Goal: Transaction & Acquisition: Purchase product/service

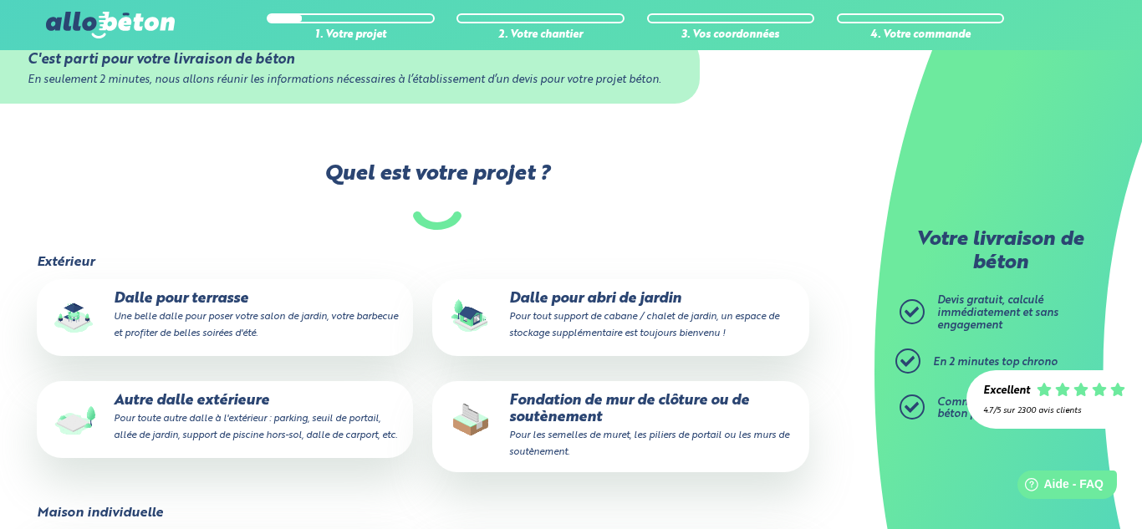
click at [539, 427] on p "Fondation de mur de clôture ou de soutènement Pour les semelles de muret, les p…" at bounding box center [620, 427] width 353 height 68
click at [0, 0] on input "Fondation de mur de clôture ou de soutènement Pour les semelles de muret, les p…" at bounding box center [0, 0] width 0 height 0
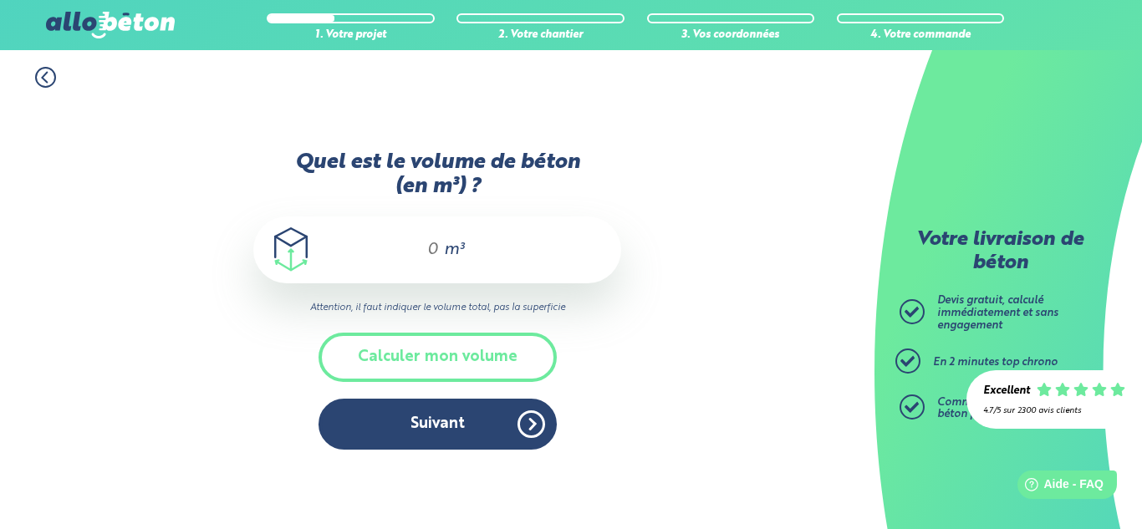
click at [359, 86] on div "1. Votre projet 2. Votre chantier 3. Vos coordonnées 4. Votre commande" at bounding box center [437, 69] width 875 height 38
click at [434, 253] on input "Quel est le volume de béton (en m³) ?" at bounding box center [425, 250] width 28 height 20
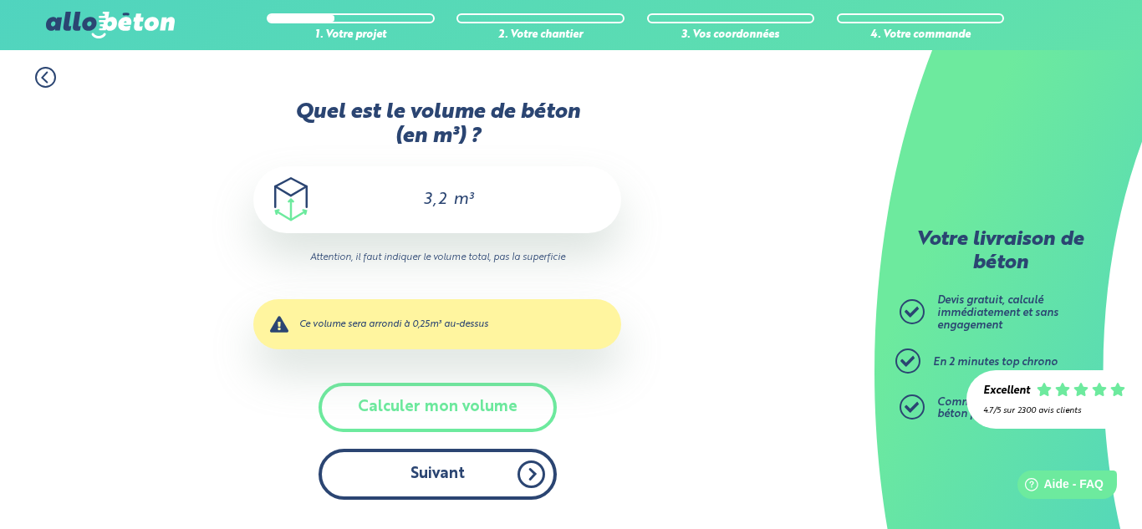
type input "3,2"
click at [480, 473] on button "Suivant" at bounding box center [438, 474] width 238 height 51
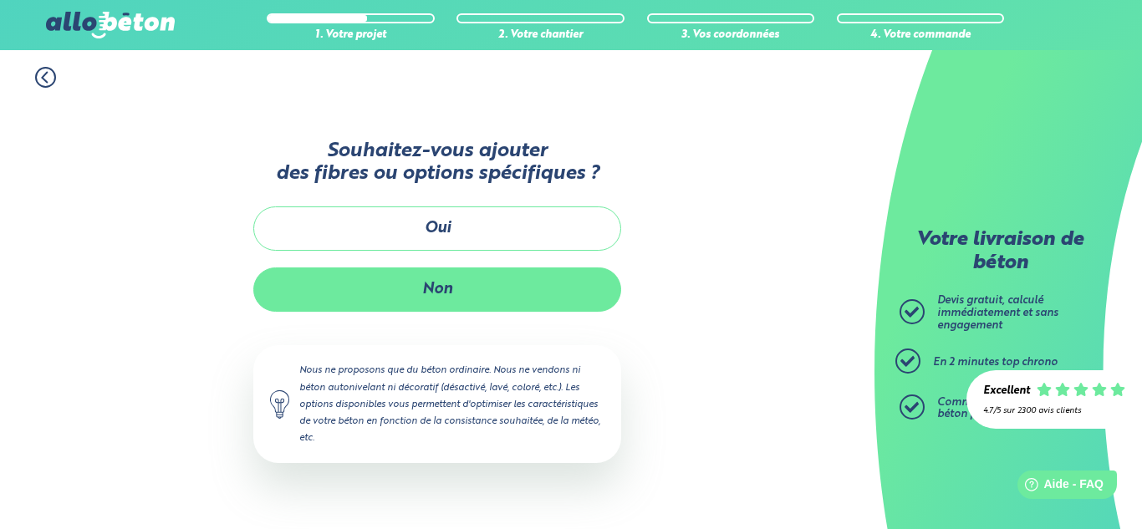
click at [507, 302] on button "Non" at bounding box center [437, 290] width 368 height 44
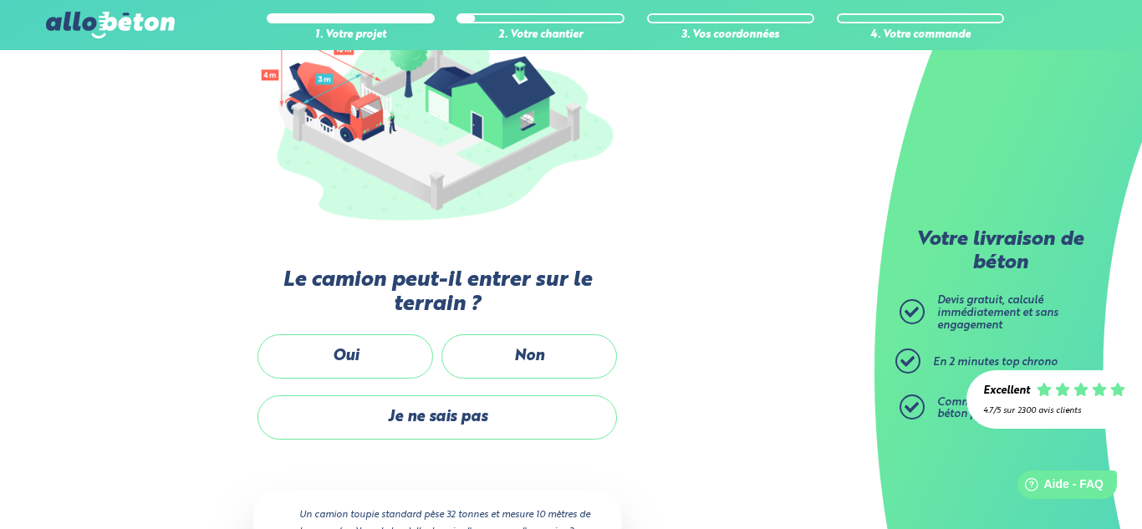
scroll to position [254, 0]
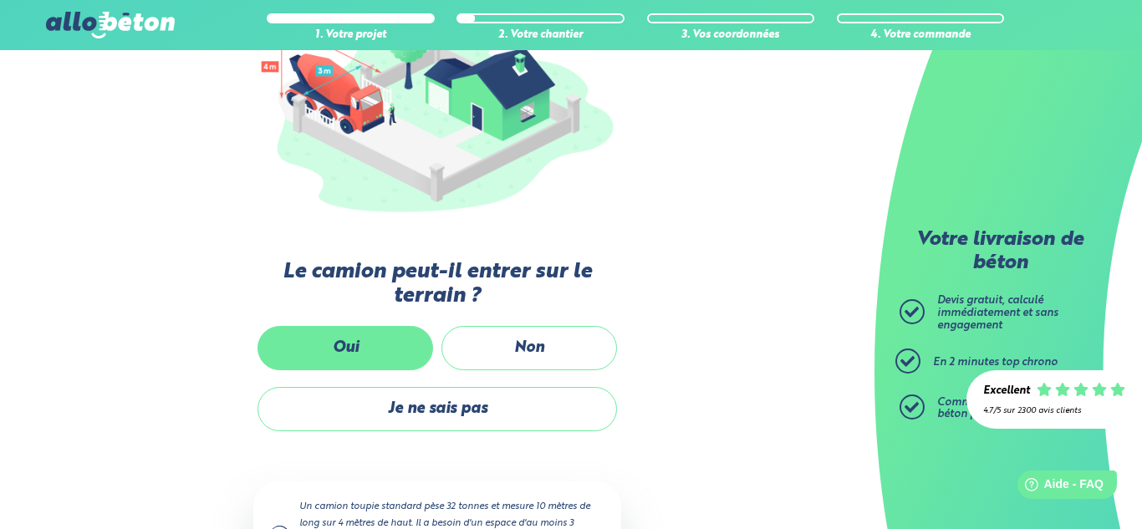
click at [424, 353] on label "Oui" at bounding box center [346, 348] width 176 height 44
click at [0, 0] on input "Oui" at bounding box center [0, 0] width 0 height 0
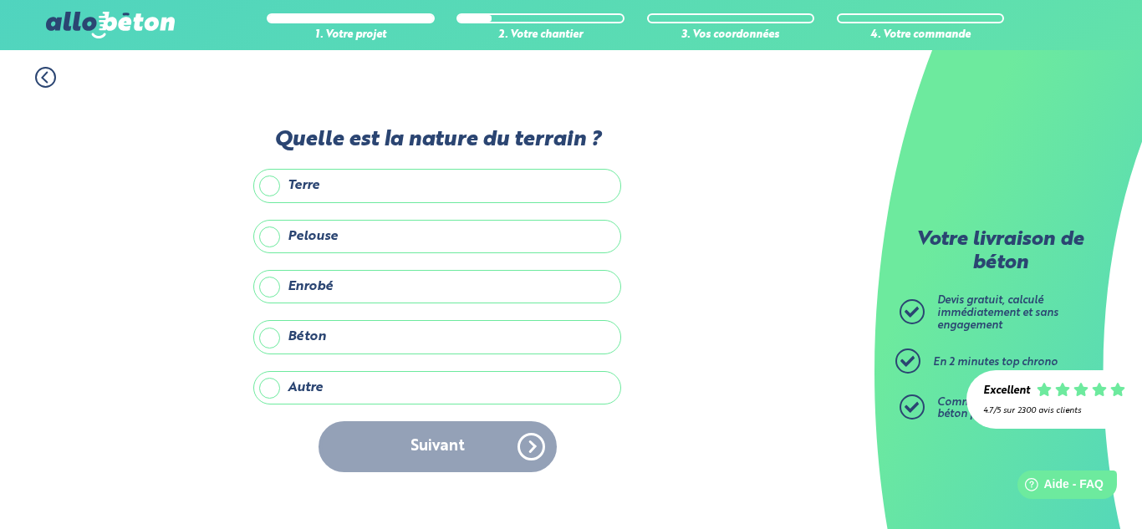
click at [437, 300] on label "Enrobé" at bounding box center [437, 286] width 368 height 33
click at [0, 0] on input "Enrobé" at bounding box center [0, 0] width 0 height 0
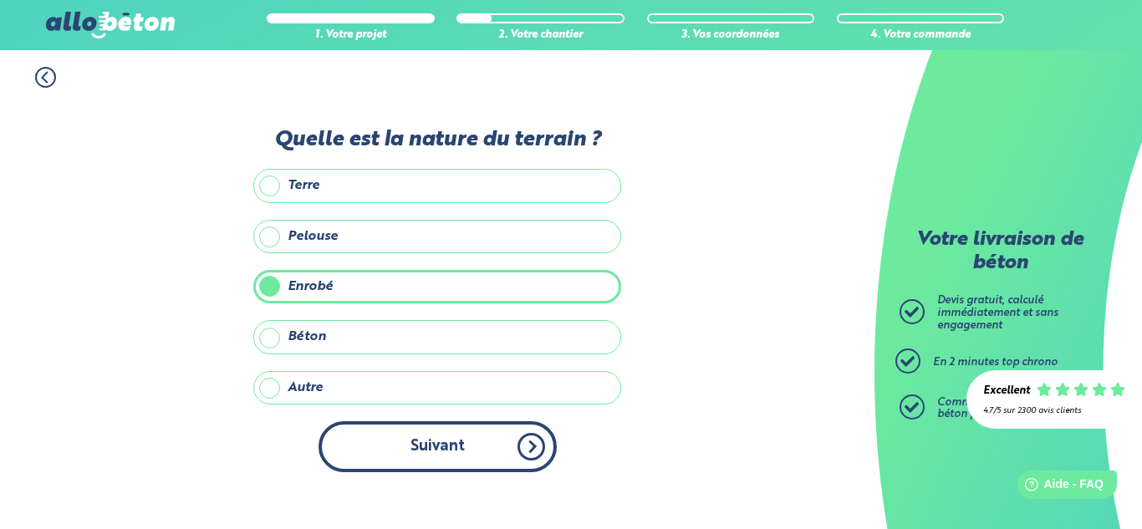
click at [450, 442] on button "Suivant" at bounding box center [438, 447] width 238 height 51
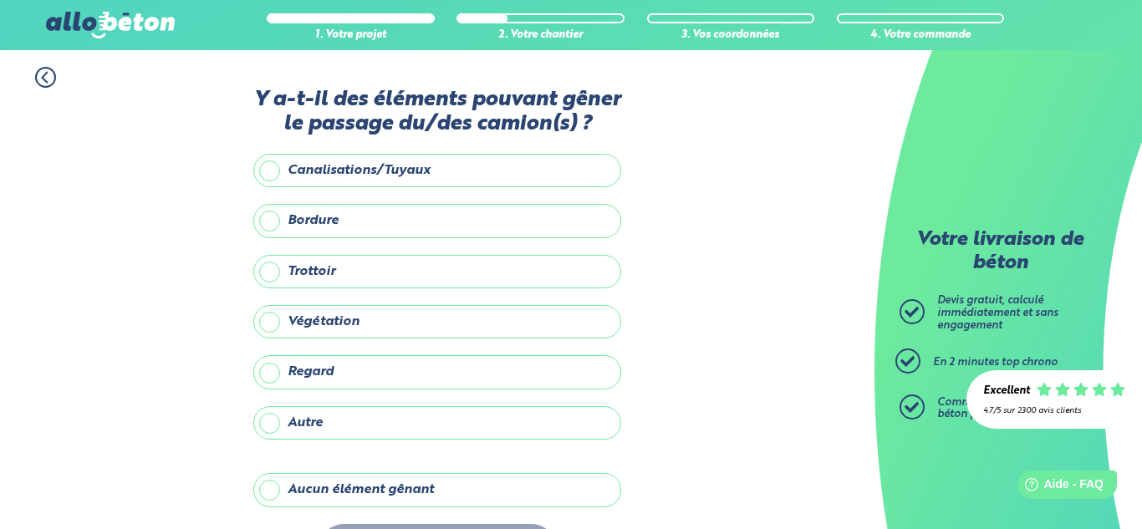
click at [445, 488] on label "Aucun élément gênant" at bounding box center [437, 489] width 368 height 33
click at [0, 0] on input "Aucun élément gênant" at bounding box center [0, 0] width 0 height 0
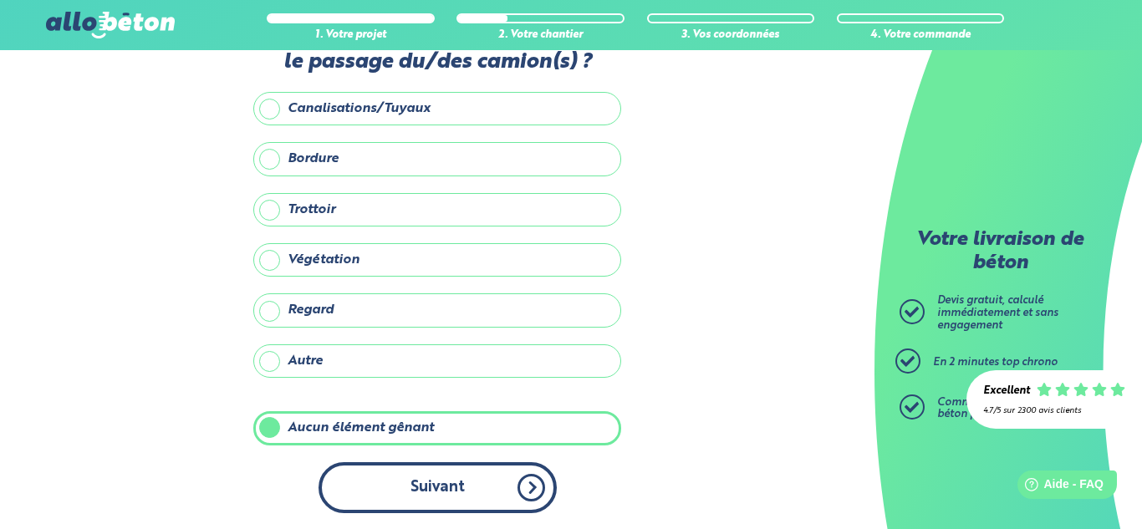
scroll to position [63, 0]
click at [456, 478] on button "Suivant" at bounding box center [438, 487] width 238 height 51
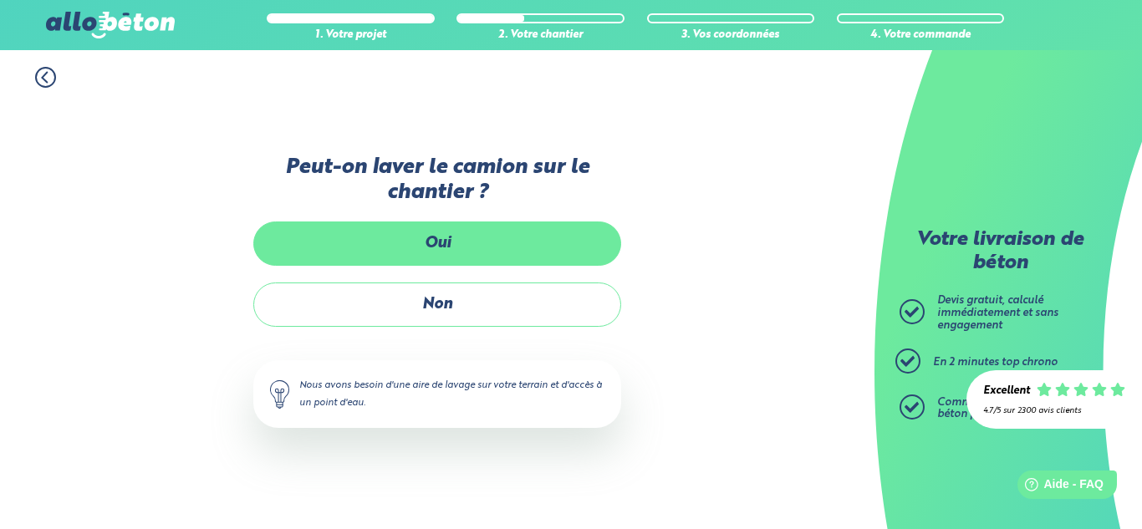
click at [462, 253] on label "Oui" at bounding box center [437, 244] width 368 height 44
click at [0, 0] on input "Oui" at bounding box center [0, 0] width 0 height 0
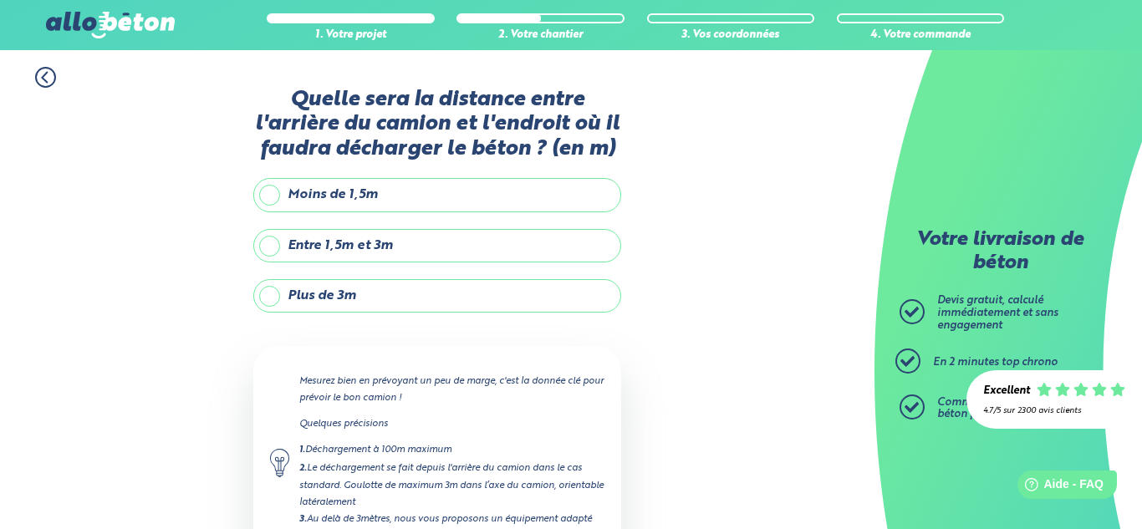
click at [438, 248] on label "Entre 1,5m et 3m" at bounding box center [437, 245] width 368 height 33
click at [0, 0] on input "Entre 1,5m et 3m" at bounding box center [0, 0] width 0 height 0
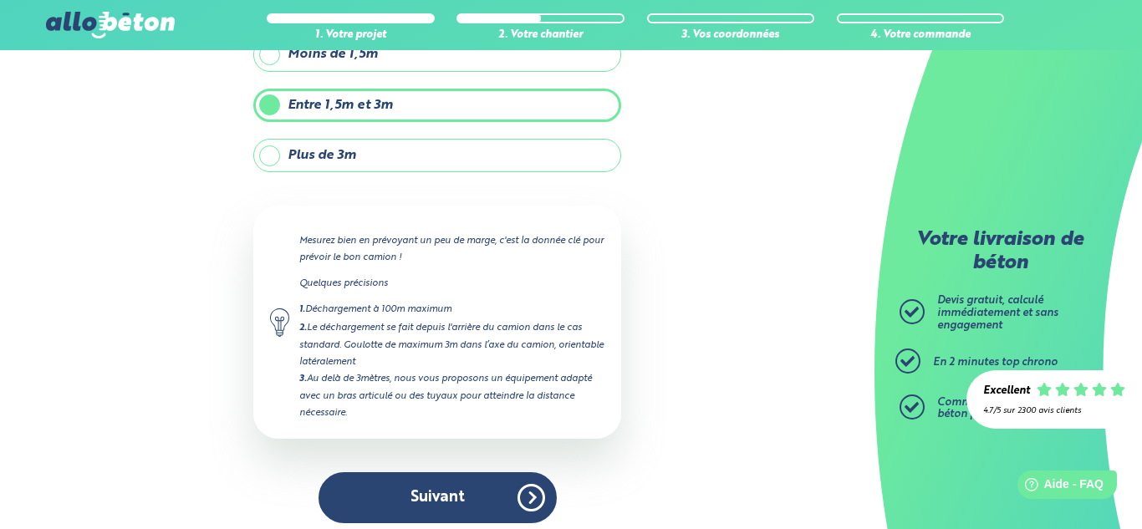
scroll to position [151, 0]
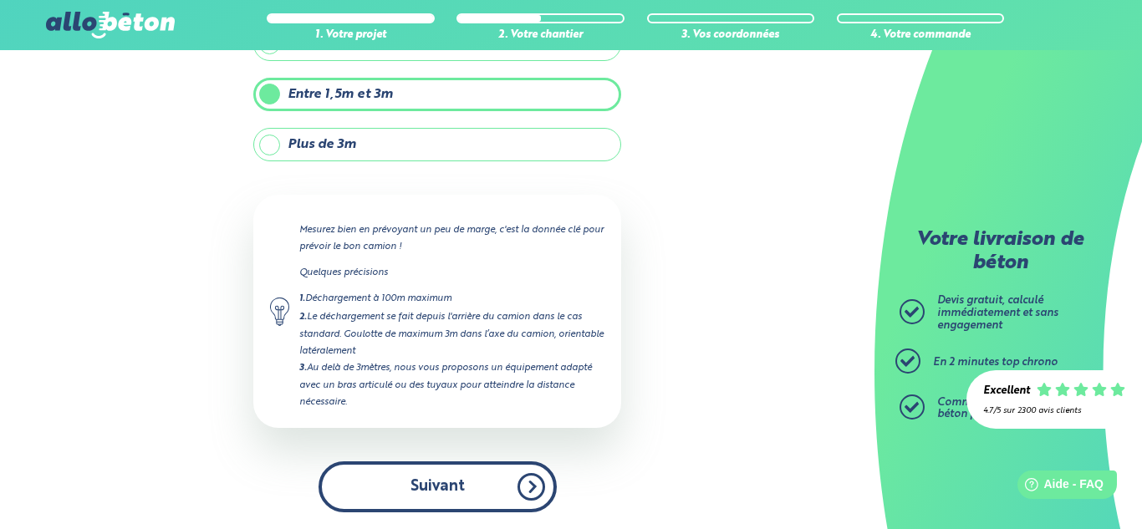
click at [458, 480] on button "Suivant" at bounding box center [438, 487] width 238 height 51
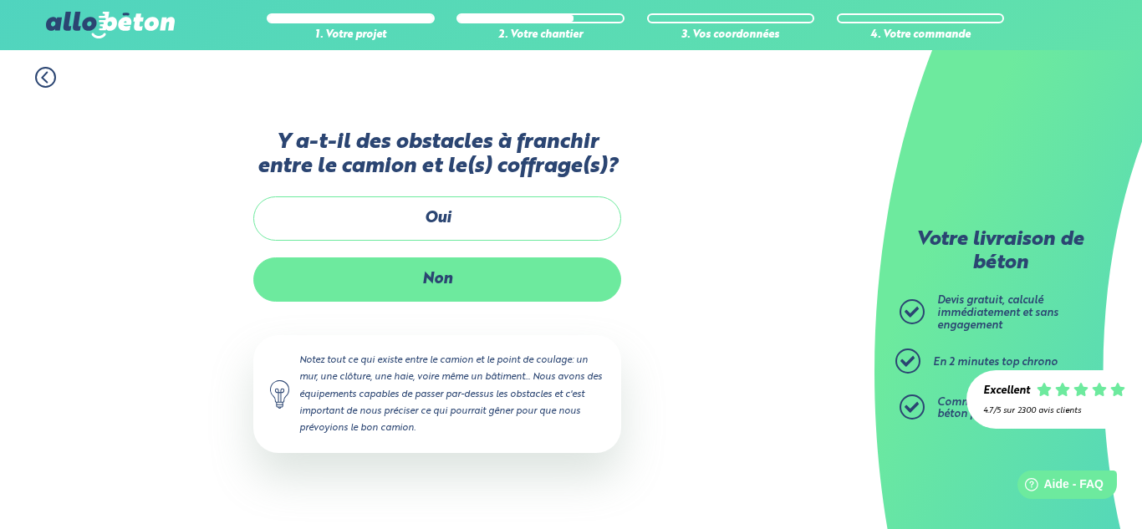
click at [541, 284] on label "Non" at bounding box center [437, 280] width 368 height 44
click at [0, 0] on input "Non" at bounding box center [0, 0] width 0 height 0
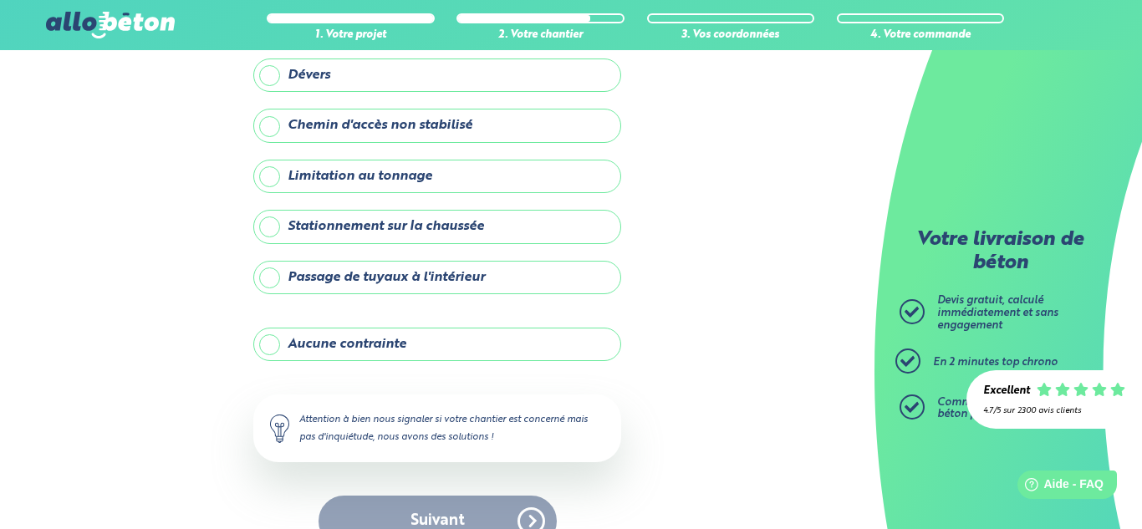
scroll to position [212, 0]
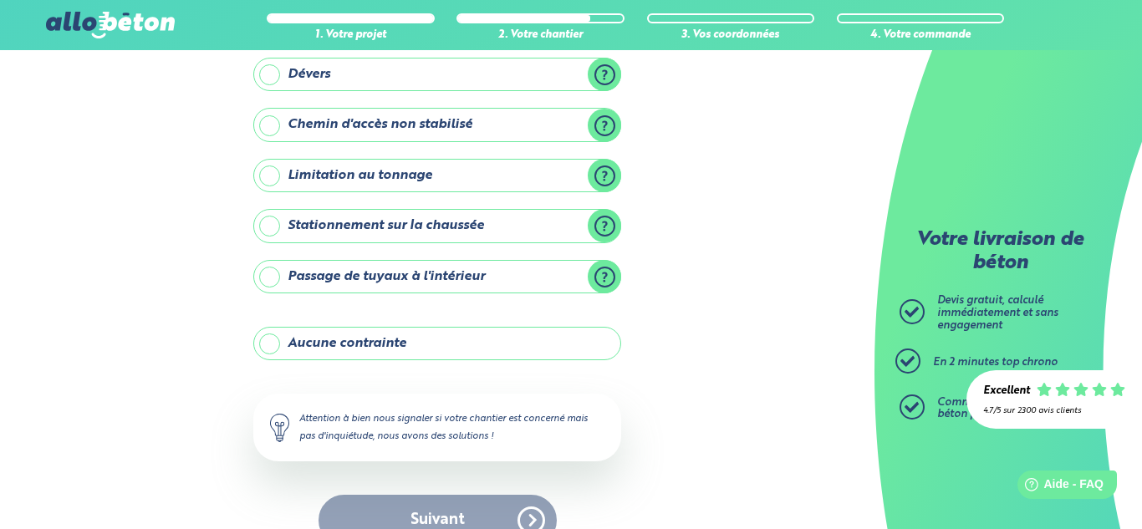
click at [508, 334] on label "Aucune contrainte" at bounding box center [437, 343] width 368 height 33
click at [0, 0] on input "Aucune contrainte" at bounding box center [0, 0] width 0 height 0
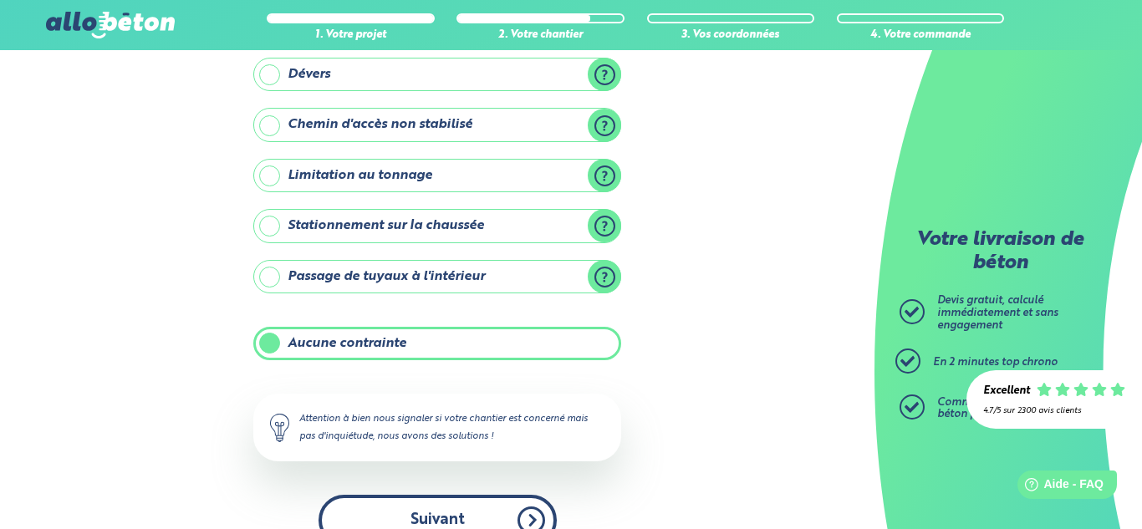
click at [453, 519] on button "Suivant" at bounding box center [438, 520] width 238 height 51
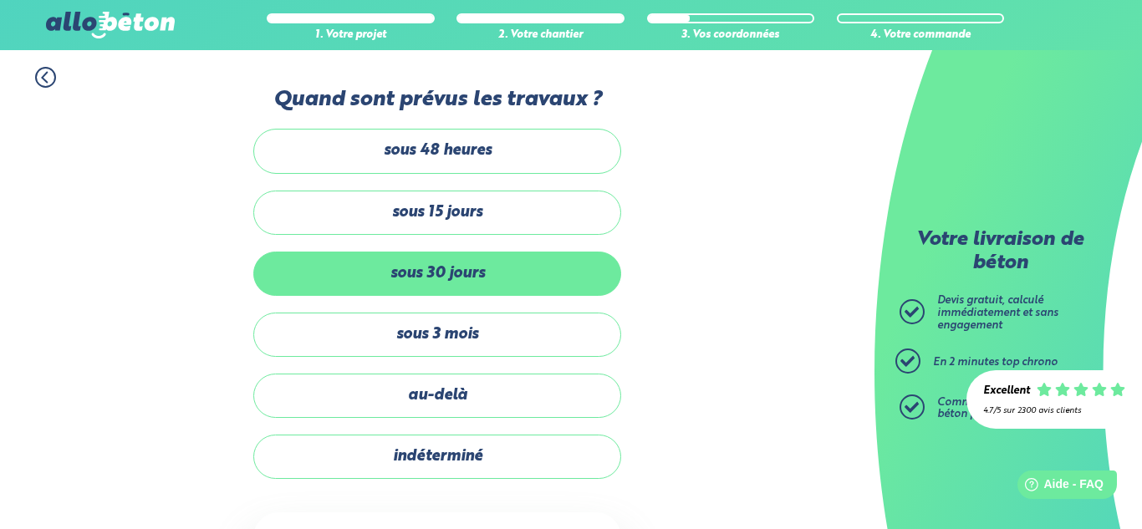
click at [501, 263] on label "sous 30 jours" at bounding box center [437, 274] width 368 height 44
click at [0, 0] on input "sous 30 jours" at bounding box center [0, 0] width 0 height 0
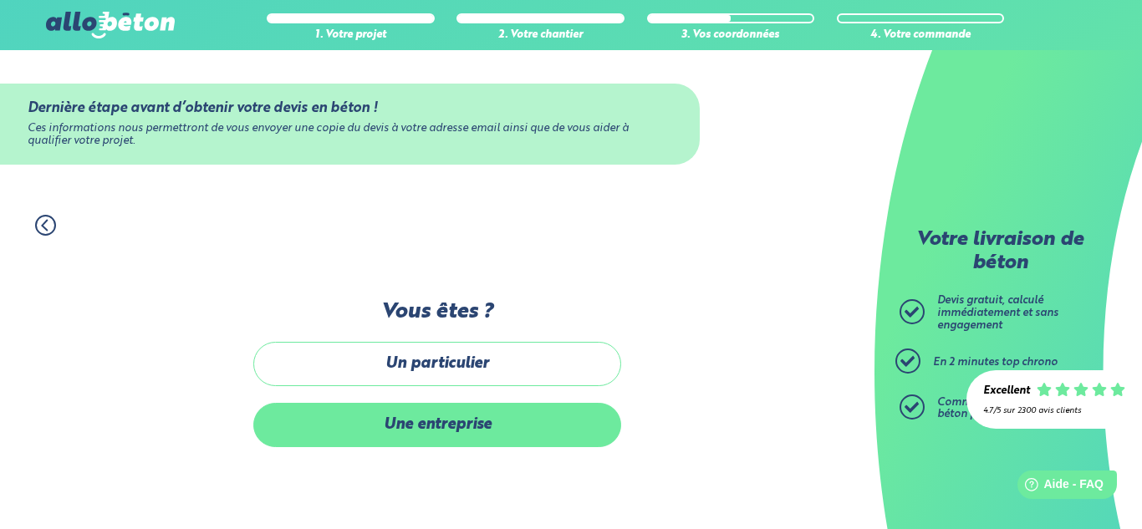
click at [491, 415] on label "Une entreprise" at bounding box center [437, 425] width 368 height 44
click at [0, 0] on input "Une entreprise" at bounding box center [0, 0] width 0 height 0
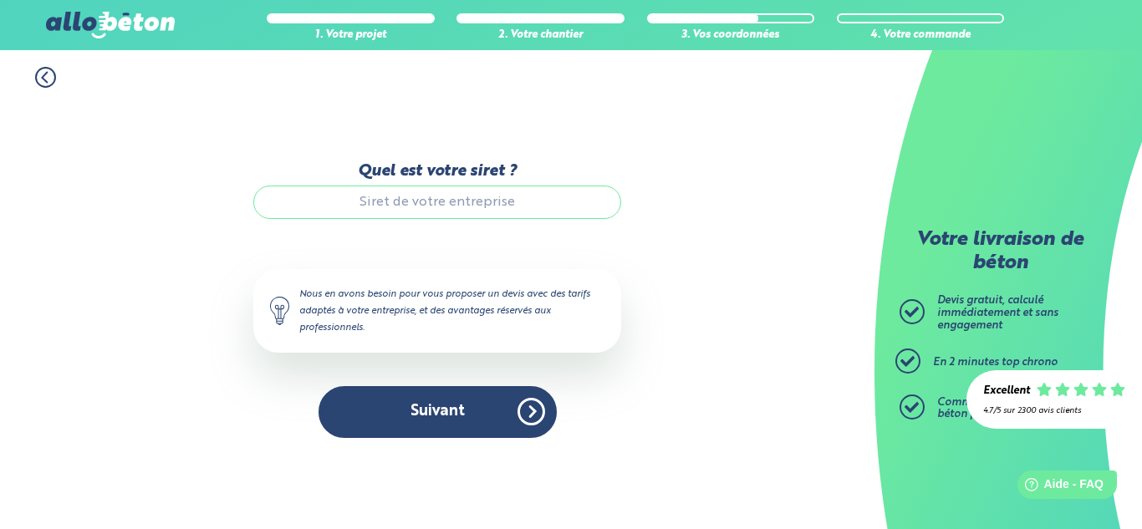
click at [474, 198] on input "Quel est votre siret ?" at bounding box center [437, 202] width 368 height 33
type input "954095022"
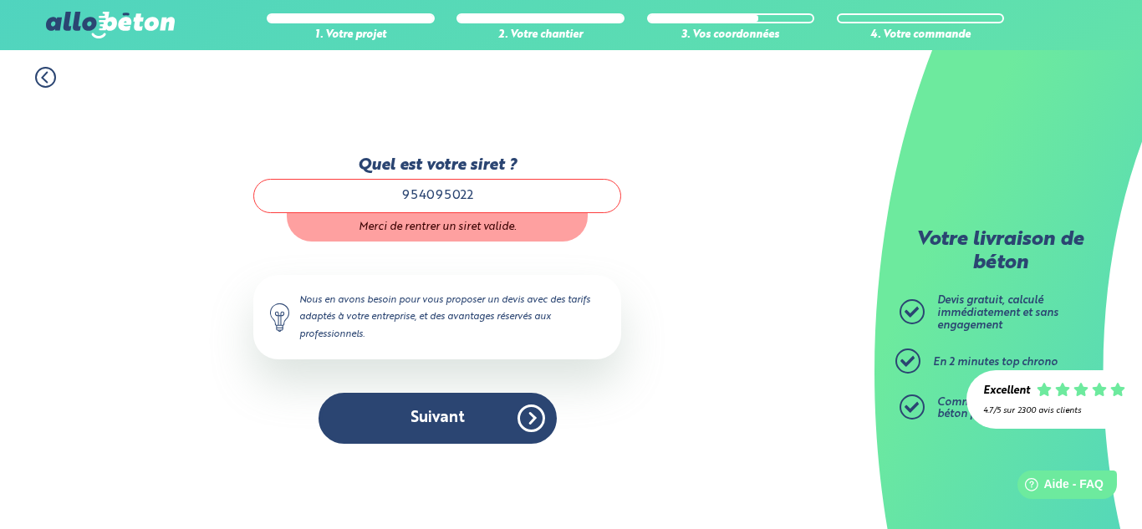
click at [44, 84] on icon at bounding box center [45, 77] width 21 height 21
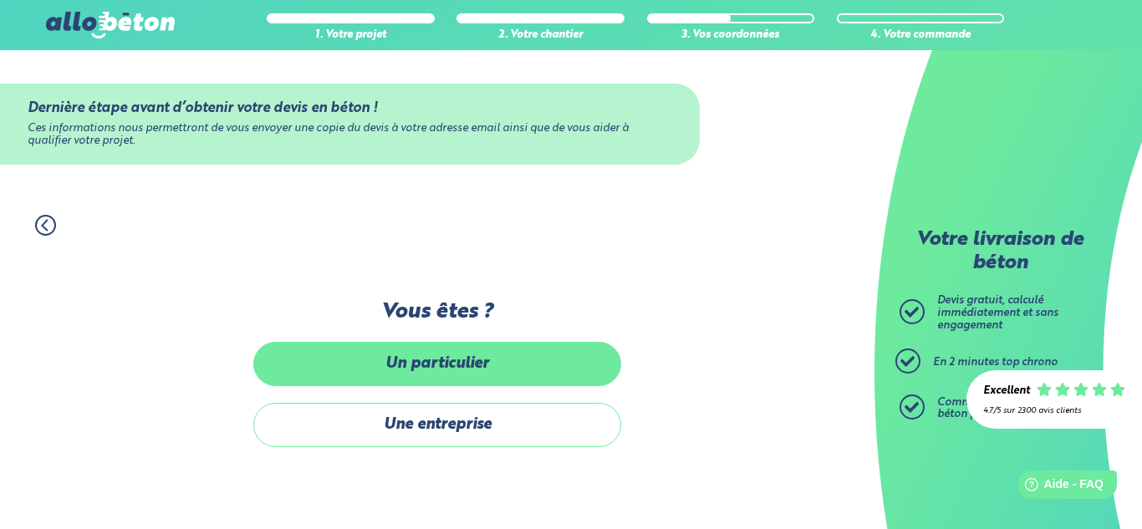
click at [418, 379] on label "Un particulier" at bounding box center [437, 364] width 368 height 44
click at [0, 0] on input "Un particulier" at bounding box center [0, 0] width 0 height 0
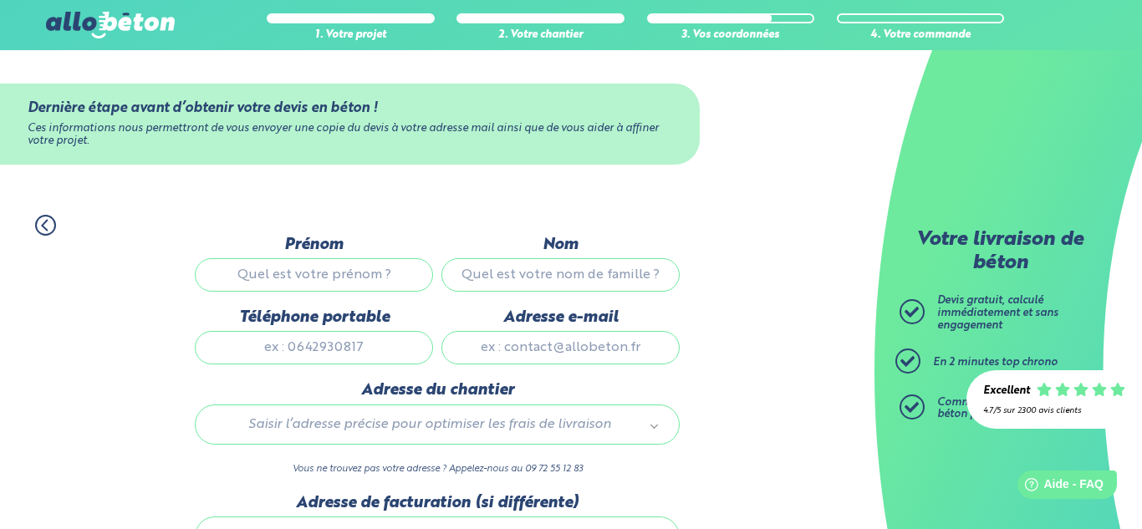
click at [364, 276] on input "Prénom" at bounding box center [314, 274] width 238 height 33
type input "elliot"
type input "extier"
type input "0625703468"
type input "extiere@gmail.com"
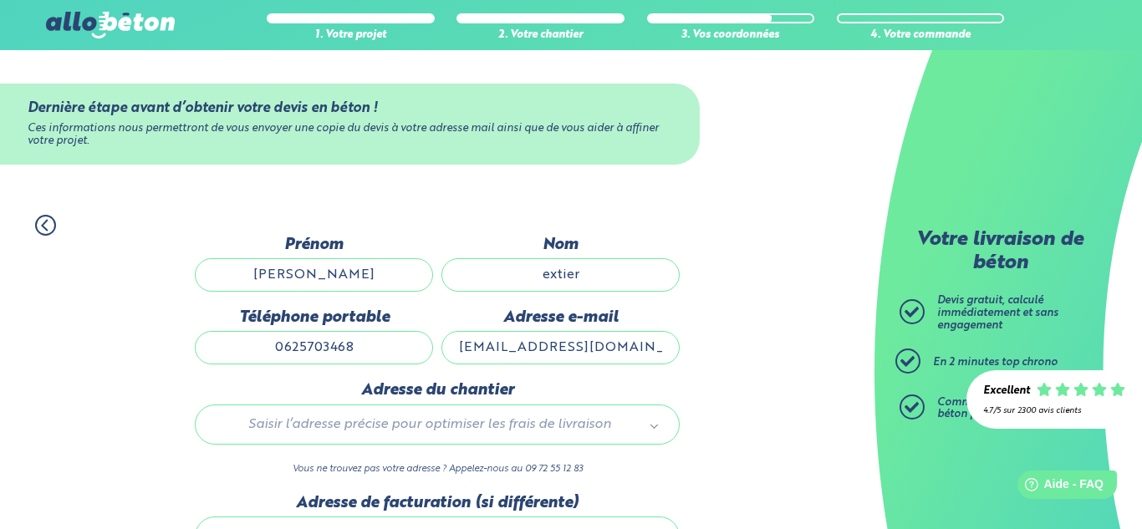
type input "54 Rue en chabotte"
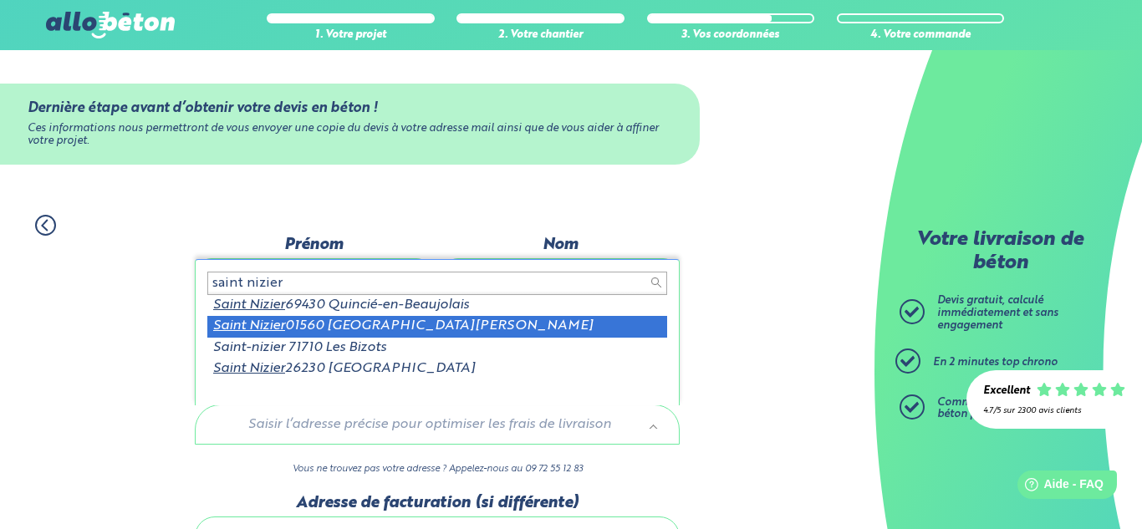
type input "saint nizier"
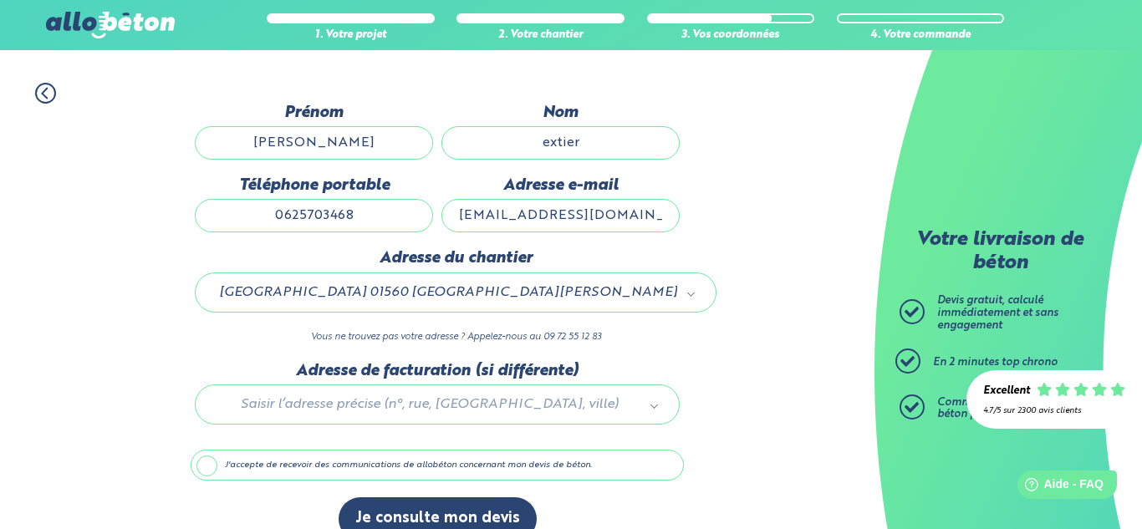
scroll to position [161, 0]
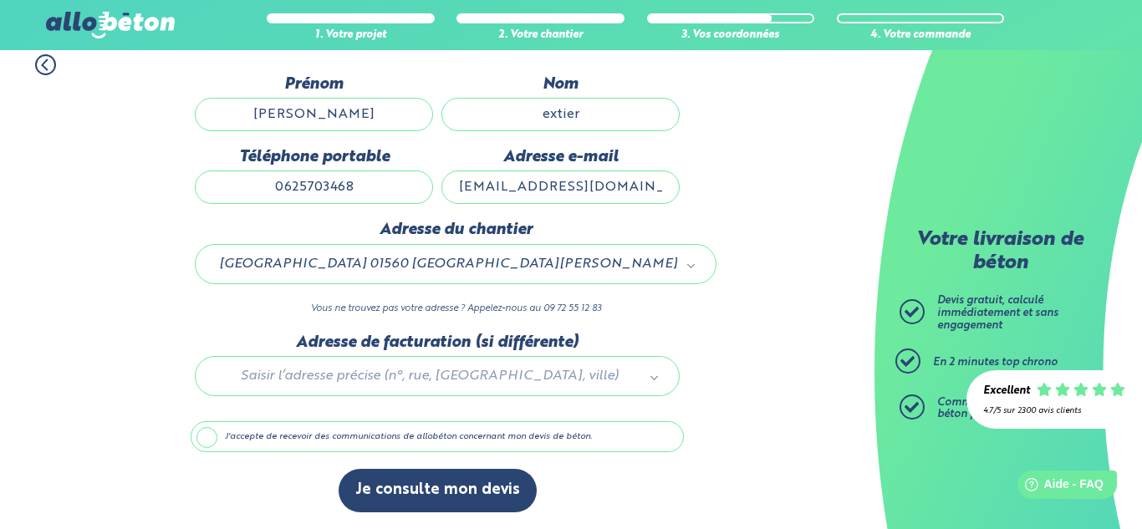
click at [314, 449] on label "J'accepte de recevoir des communications de allobéton concernant mon devis de b…" at bounding box center [437, 438] width 493 height 32
click at [0, 0] on input "J'accepte de recevoir des communications de allobéton concernant mon devis de b…" at bounding box center [0, 0] width 0 height 0
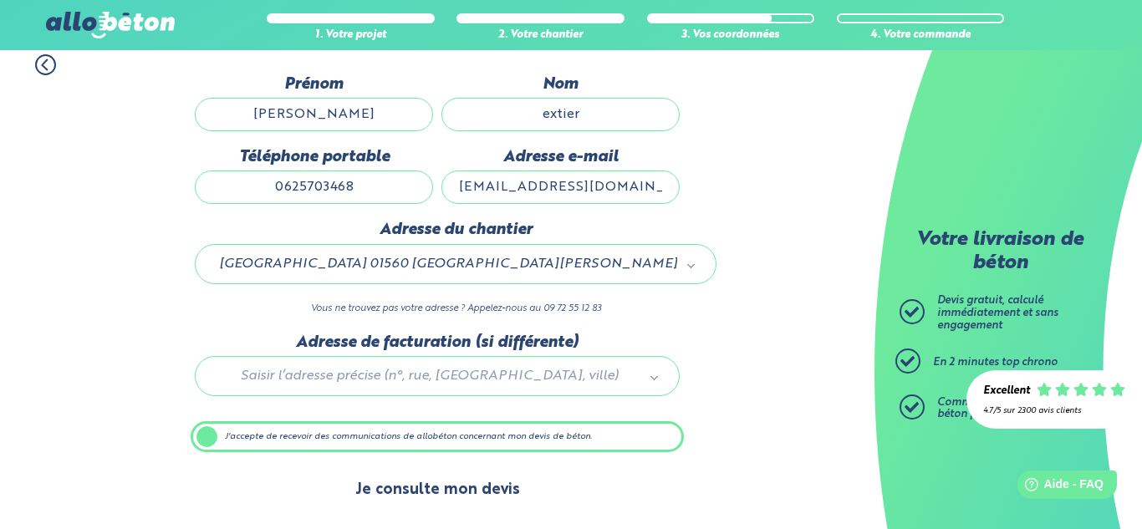
click at [386, 490] on button "Je consulte mon devis" at bounding box center [438, 490] width 198 height 43
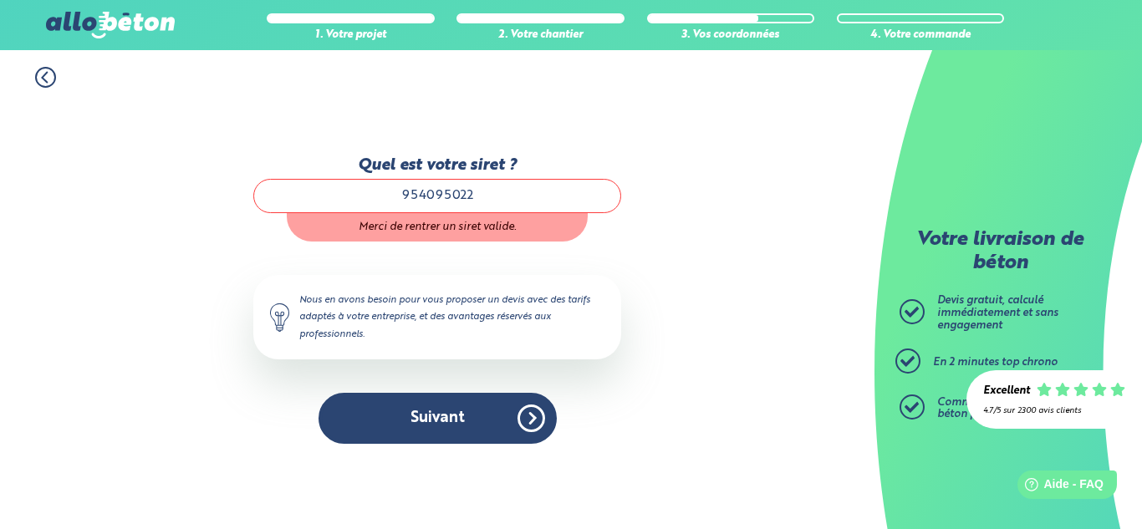
drag, startPoint x: 497, startPoint y: 195, endPoint x: 360, endPoint y: 191, distance: 136.4
click at [360, 191] on input "954095022" at bounding box center [437, 195] width 368 height 33
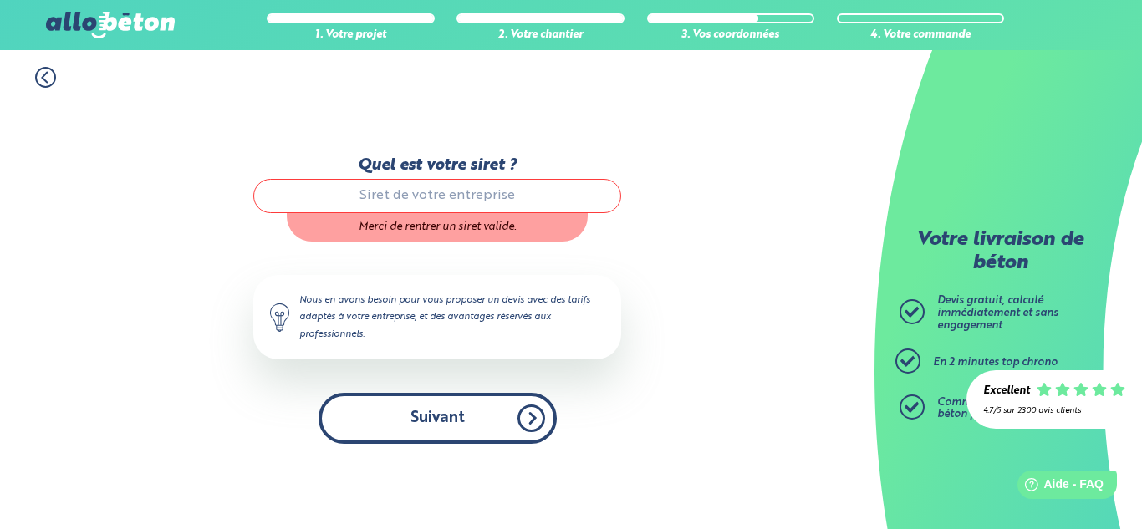
click at [458, 437] on button "Suivant" at bounding box center [438, 418] width 238 height 51
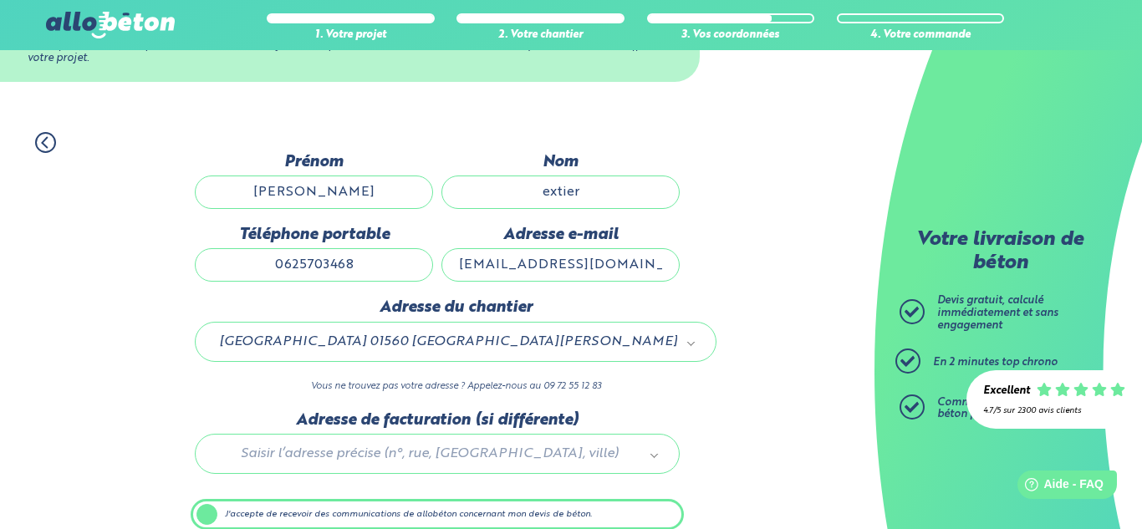
scroll to position [161, 0]
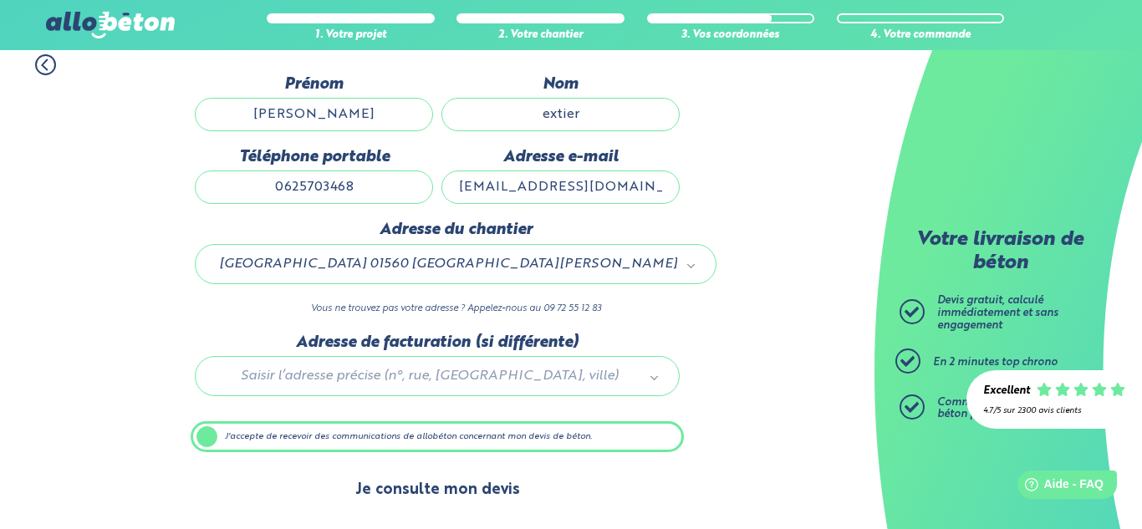
click at [488, 499] on button "Je consulte mon devis" at bounding box center [438, 490] width 198 height 43
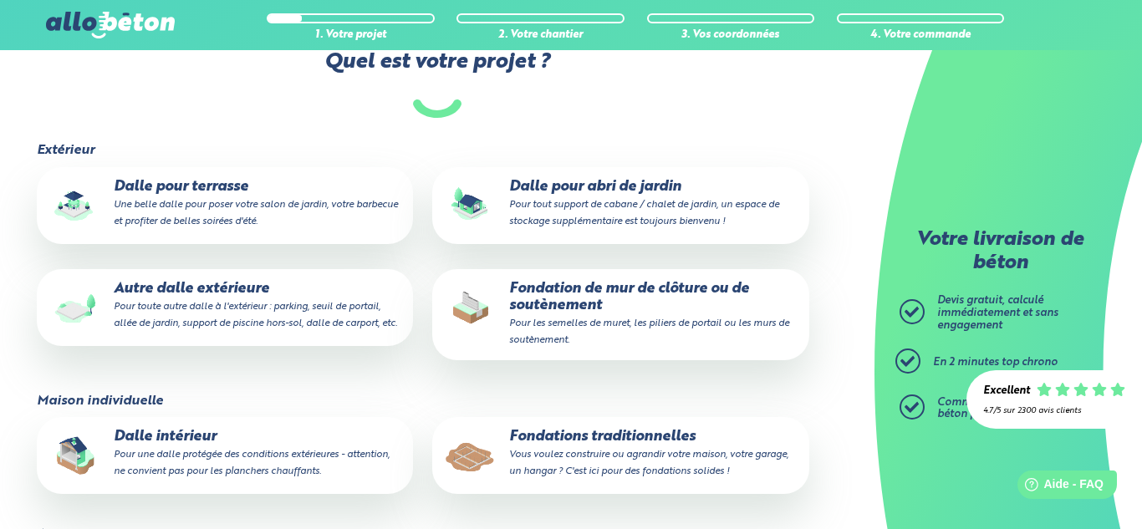
click at [278, 227] on p "Dalle pour terrasse Une belle dalle pour poser votre salon de jardin, votre bar…" at bounding box center [225, 204] width 353 height 51
click at [0, 0] on input "Dalle pour terrasse Une belle dalle pour poser votre salon de jardin, votre bar…" at bounding box center [0, 0] width 0 height 0
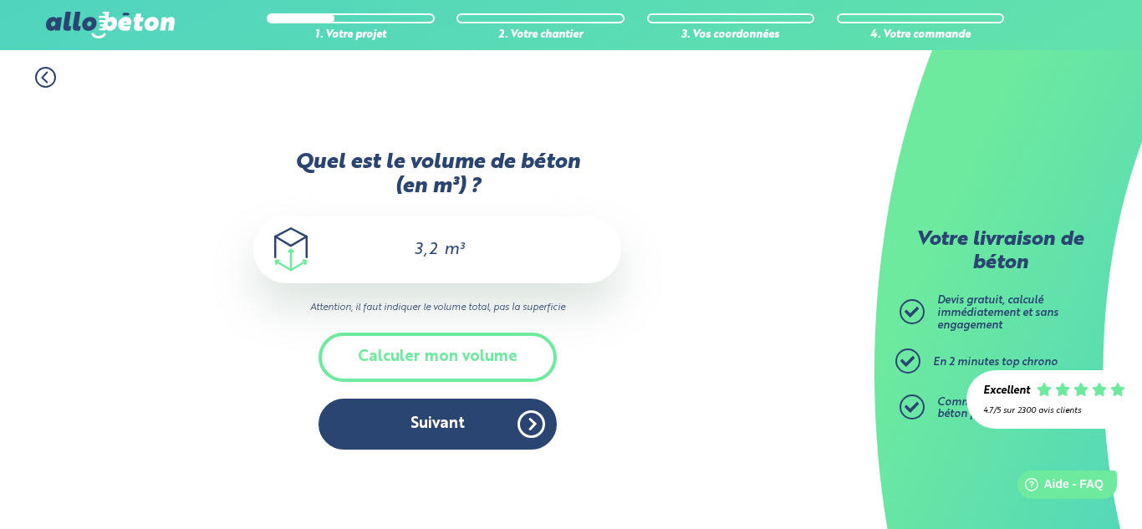
click at [43, 83] on icon at bounding box center [45, 77] width 21 height 21
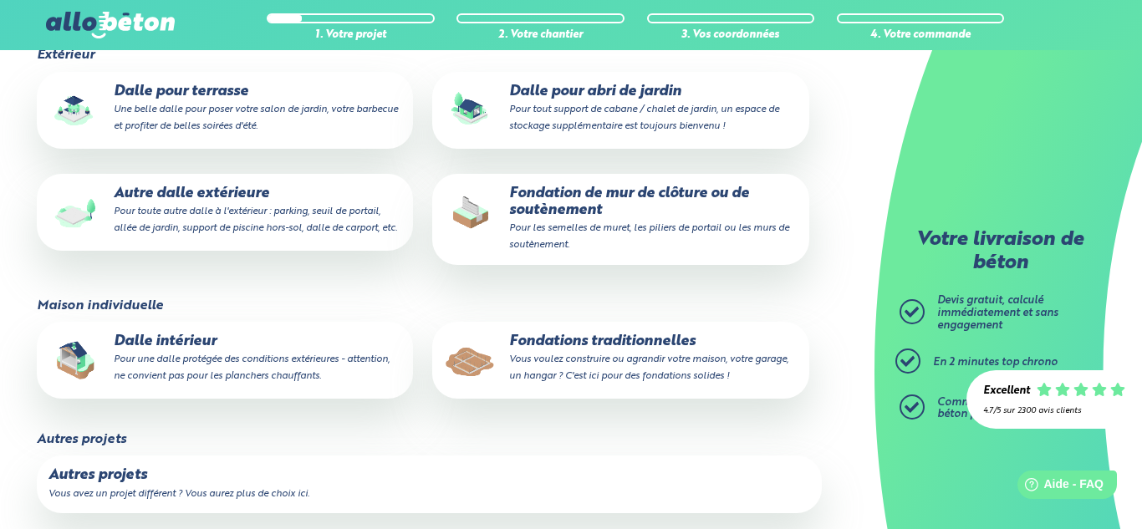
scroll to position [273, 0]
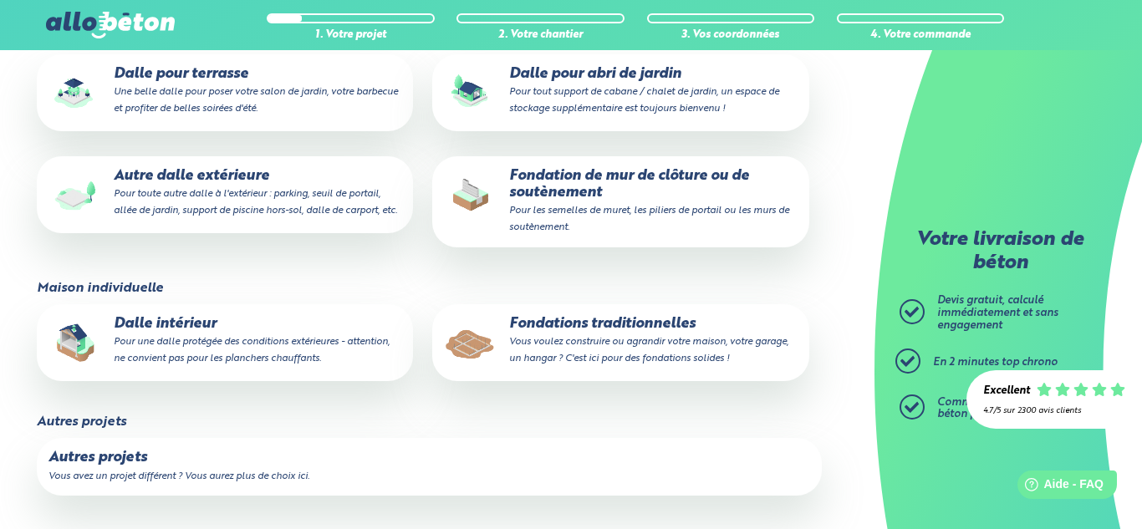
click at [345, 330] on p "Dalle intérieur Pour une dalle protégée des conditions extérieures - attention,…" at bounding box center [225, 341] width 353 height 51
click at [0, 0] on input "Dalle intérieur Pour une dalle protégée des conditions extérieures - attention,…" at bounding box center [0, 0] width 0 height 0
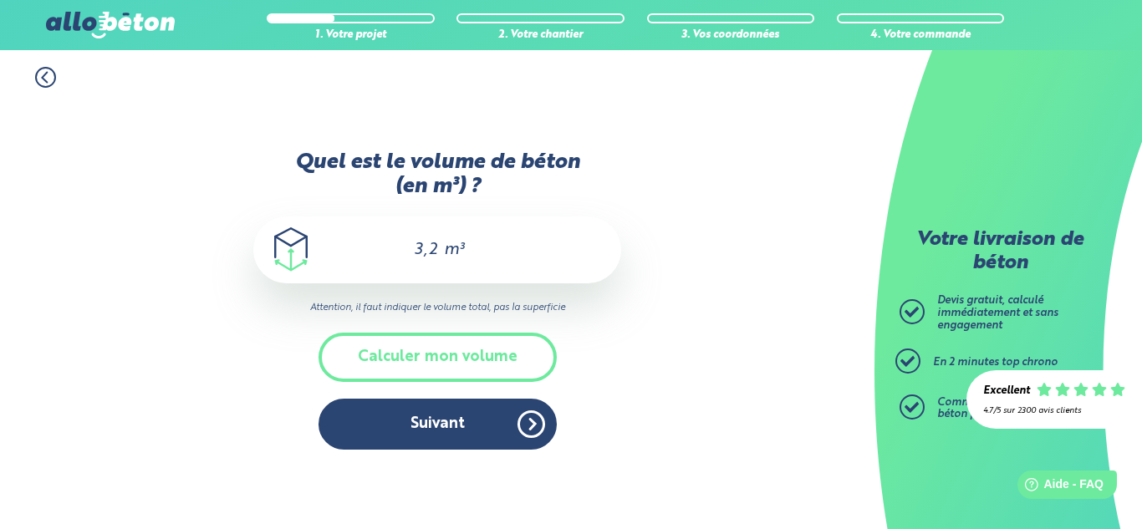
drag, startPoint x: 439, startPoint y: 247, endPoint x: 423, endPoint y: 248, distance: 15.9
click at [423, 248] on div "3,2 m³" at bounding box center [437, 250] width 368 height 67
type input "3"
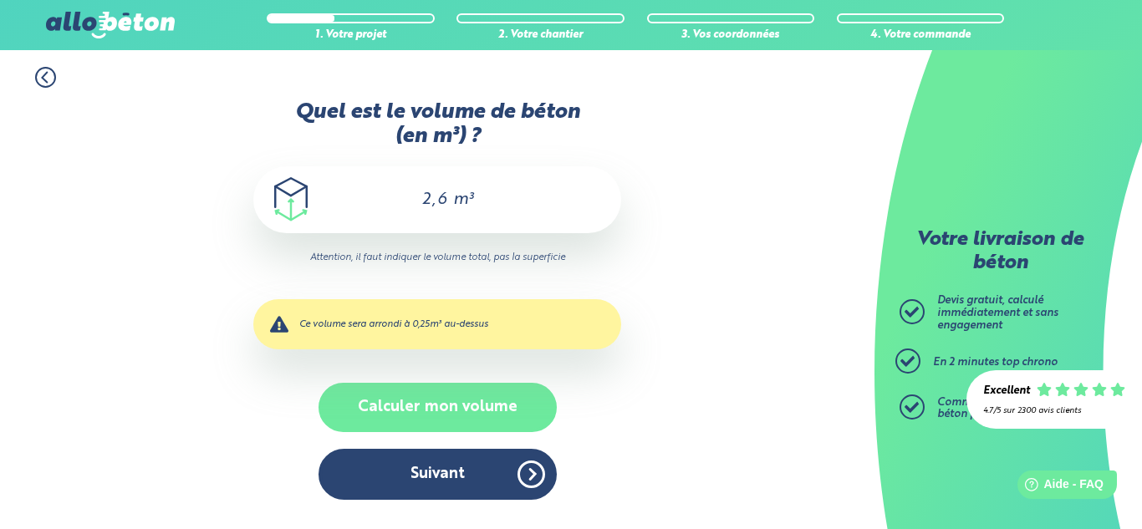
type input "2,6"
click at [466, 412] on button "Calculer mon volume" at bounding box center [438, 407] width 238 height 49
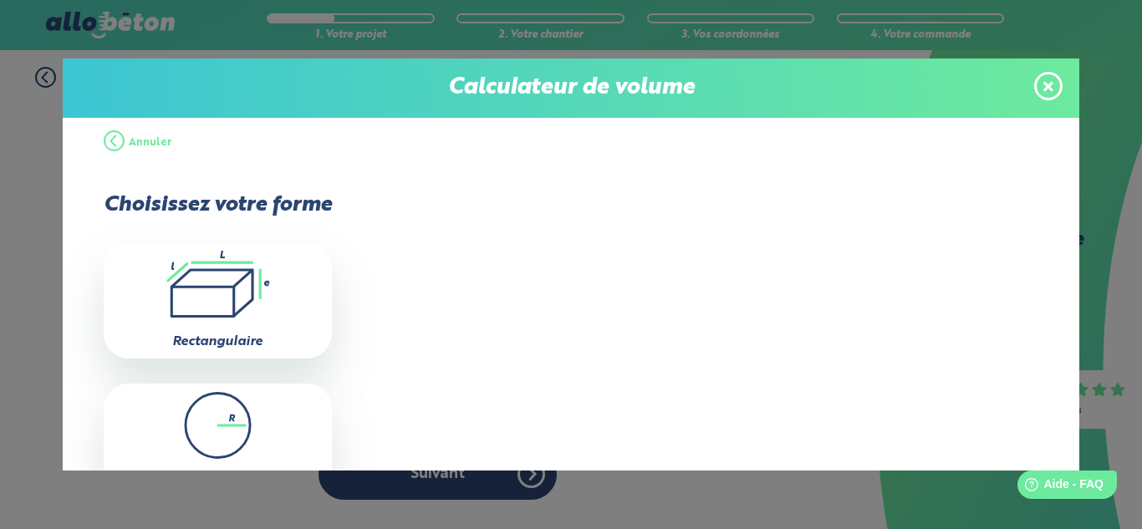
click at [1047, 89] on icon at bounding box center [1049, 86] width 10 height 10
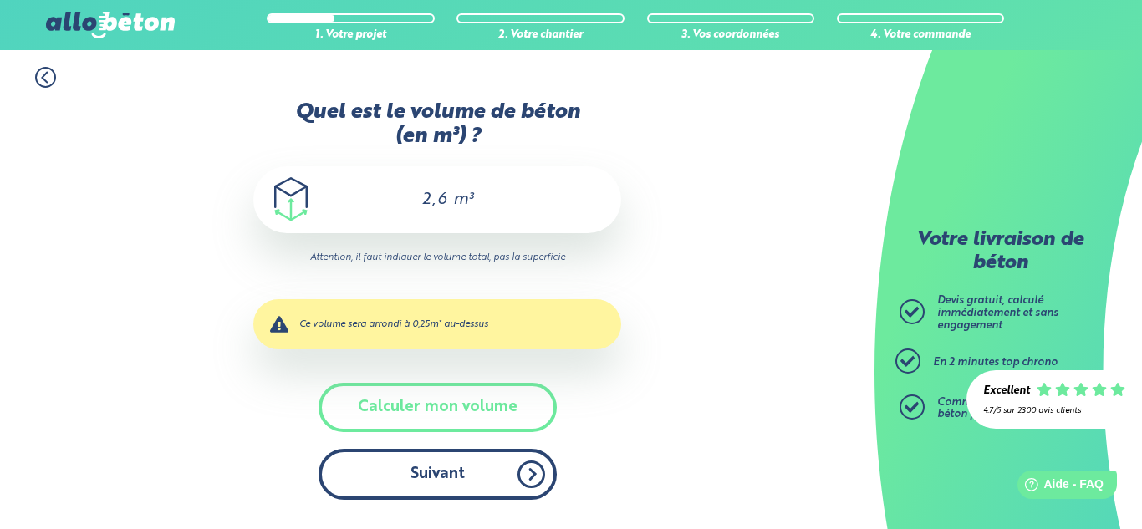
click at [485, 481] on button "Suivant" at bounding box center [438, 474] width 238 height 51
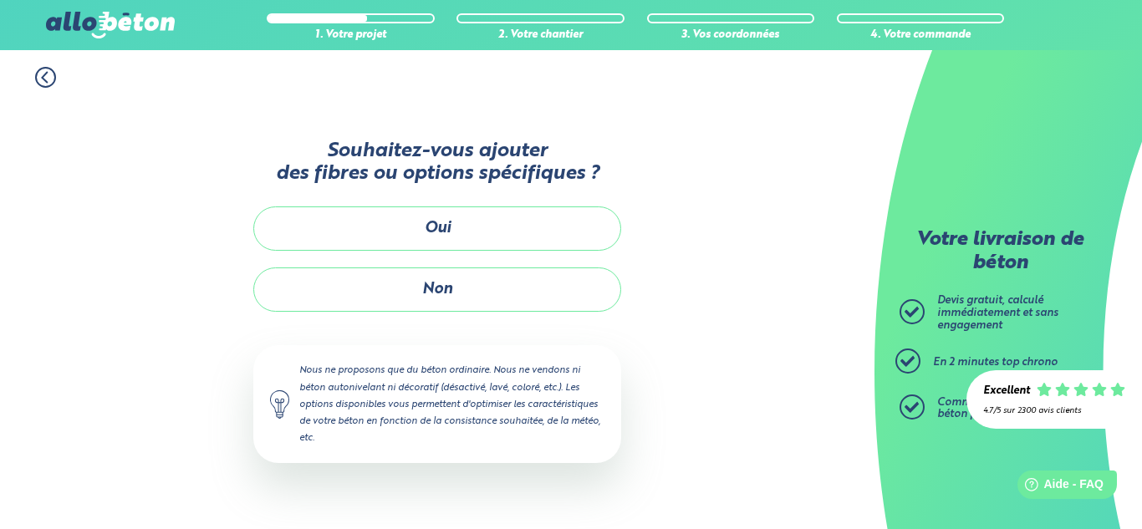
click at [505, 319] on div "Souhaitez-vous ajouter des fibres ou options spécifiques ? Oui Non Nous ne prop…" at bounding box center [437, 308] width 368 height 376
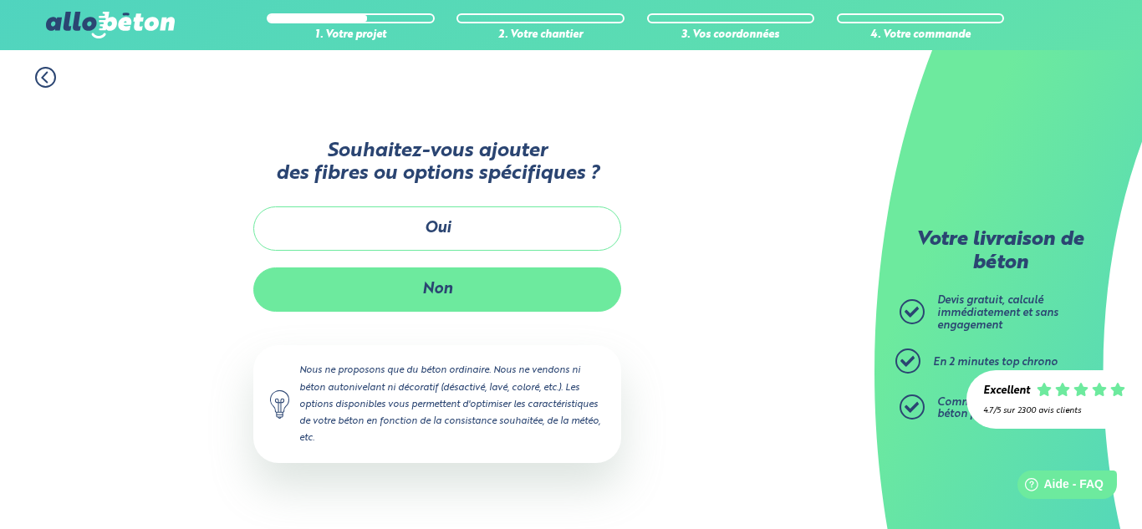
click at [507, 308] on button "Non" at bounding box center [437, 290] width 368 height 44
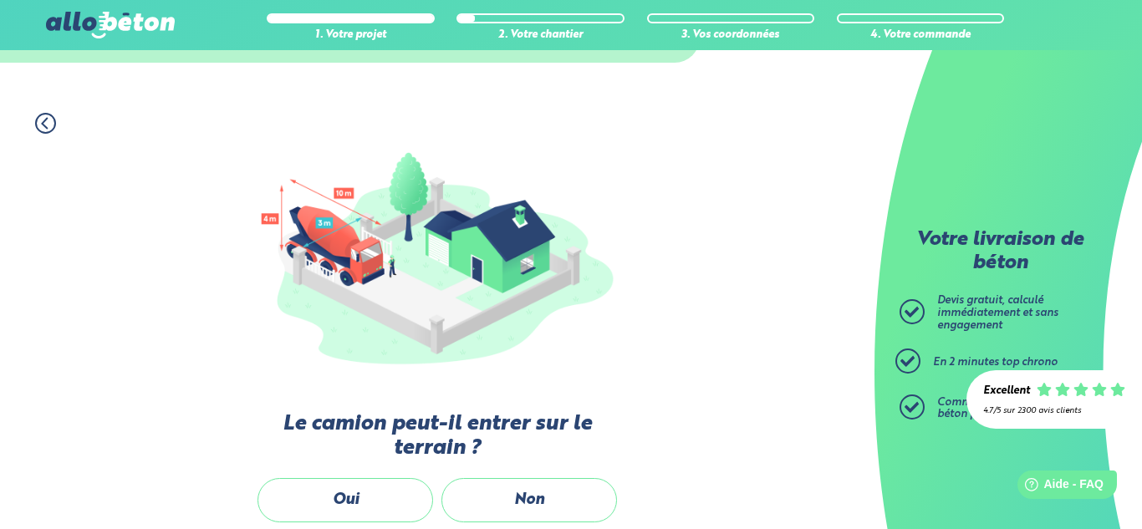
scroll to position [305, 0]
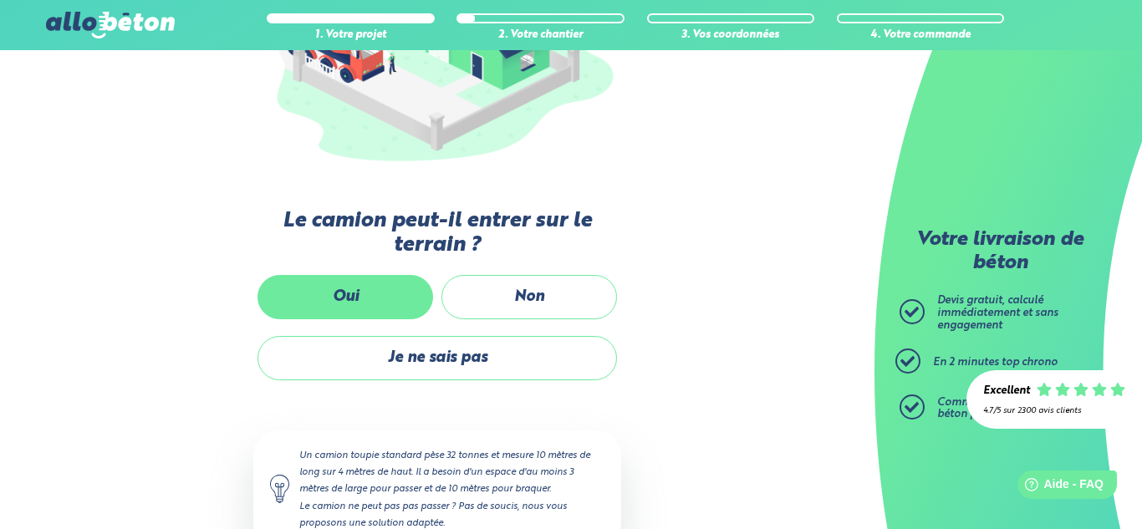
click at [395, 309] on label "Oui" at bounding box center [346, 297] width 176 height 44
click at [0, 0] on input "Oui" at bounding box center [0, 0] width 0 height 0
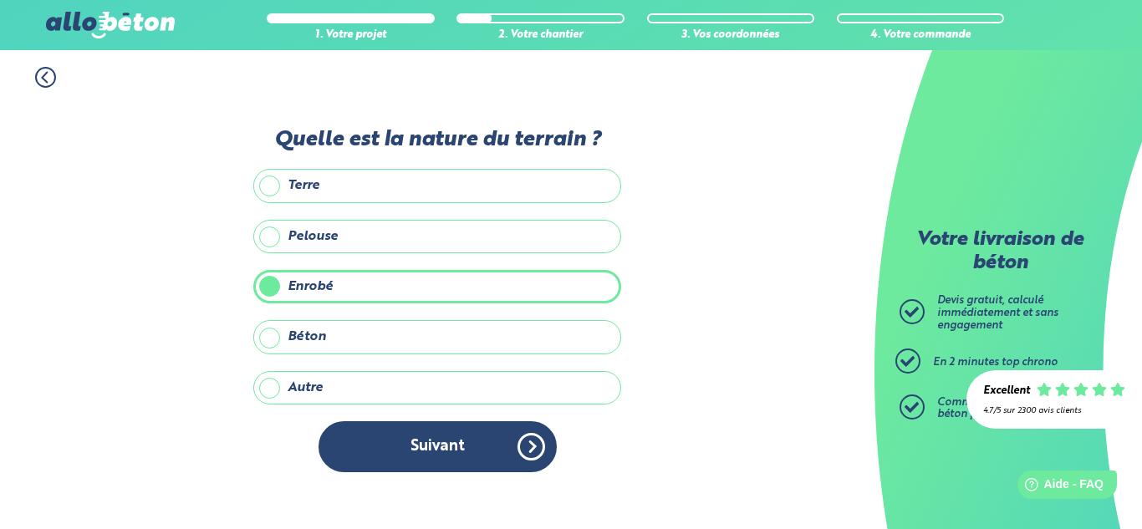
click at [417, 343] on label "Béton" at bounding box center [437, 336] width 368 height 33
click at [0, 0] on input "Béton" at bounding box center [0, 0] width 0 height 0
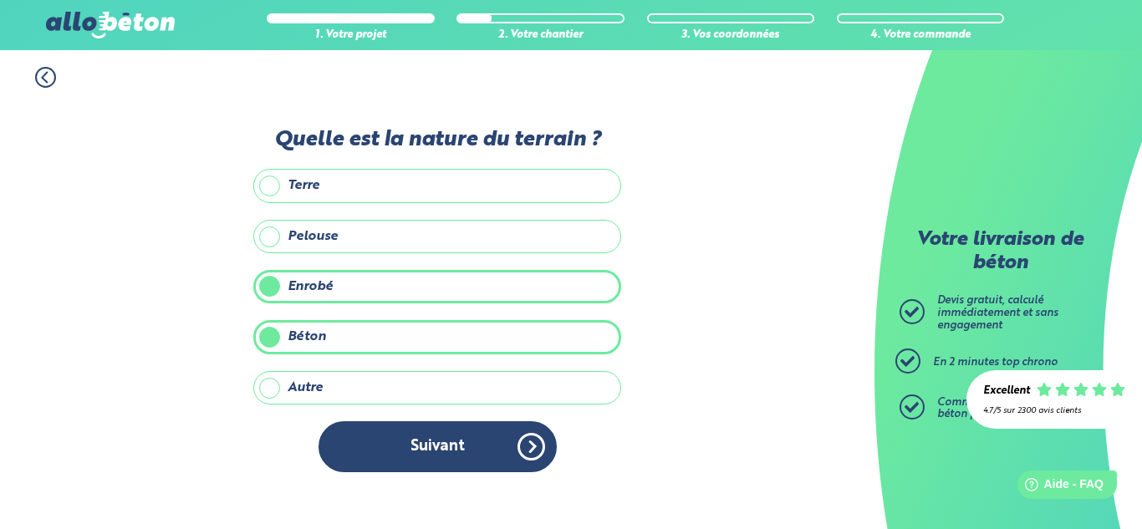
click at [431, 286] on label "Enrobé" at bounding box center [437, 286] width 368 height 33
click at [0, 0] on input "Enrobé" at bounding box center [0, 0] width 0 height 0
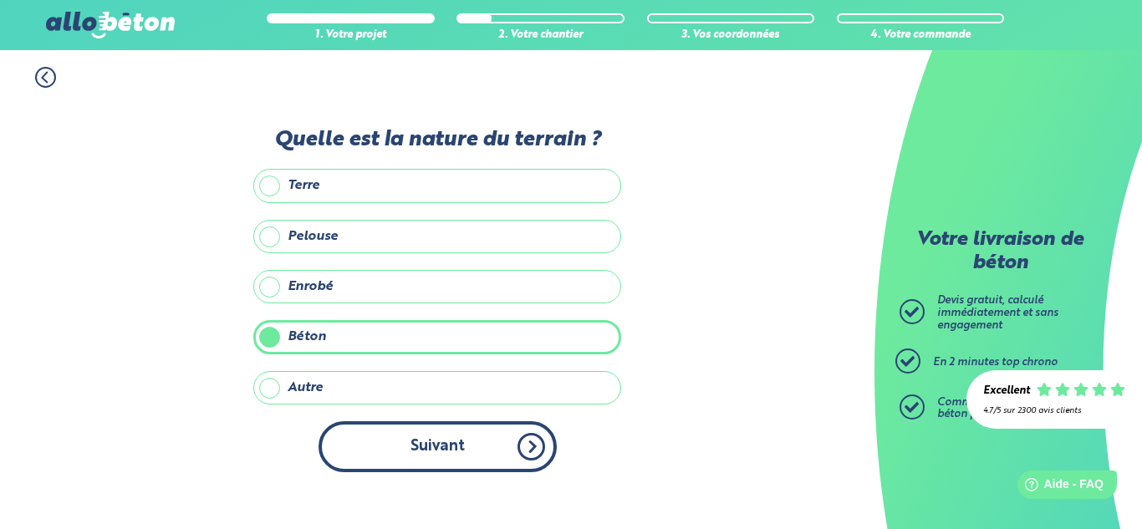
click at [487, 464] on button "Suivant" at bounding box center [438, 447] width 238 height 51
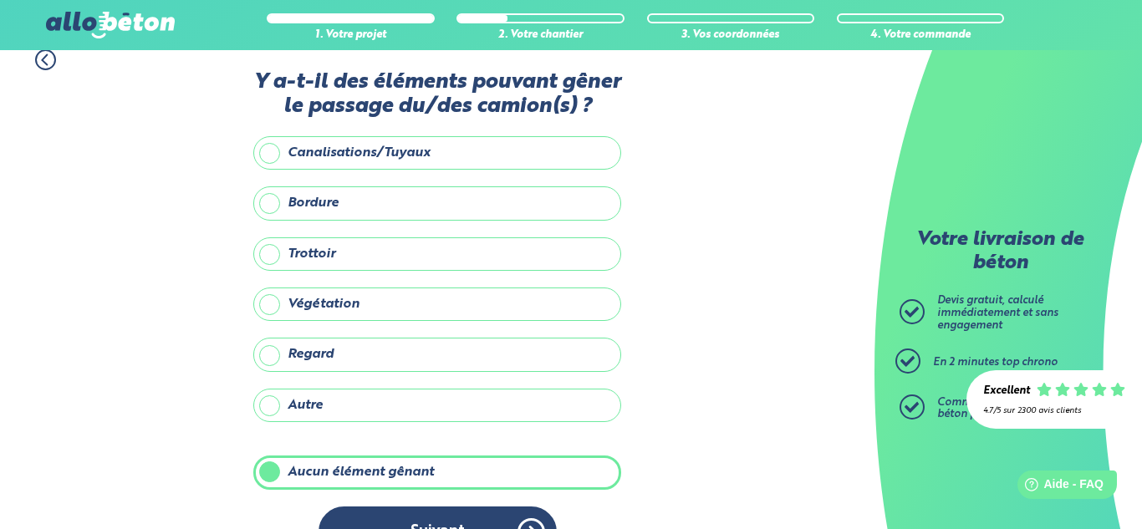
scroll to position [63, 0]
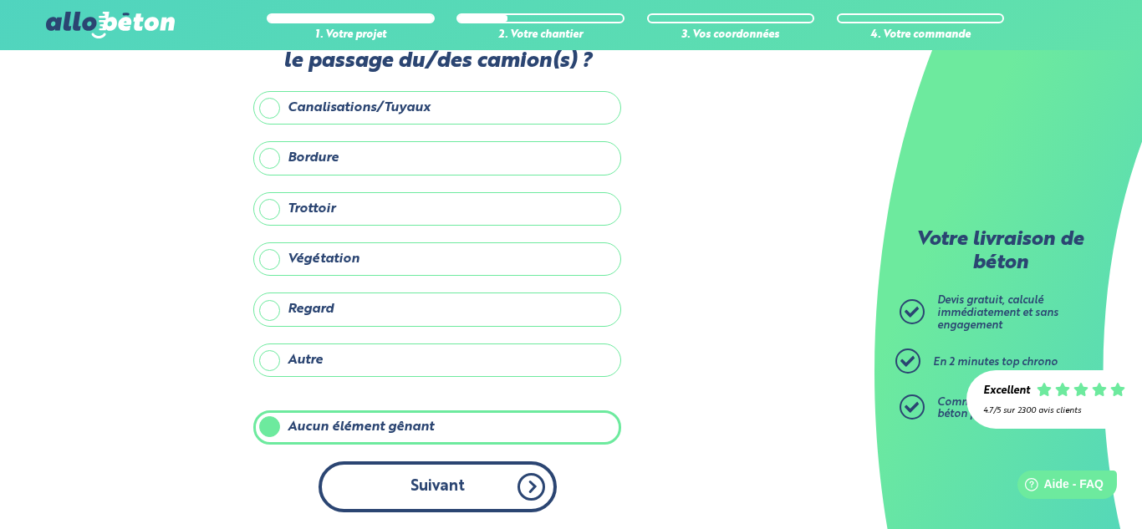
click at [463, 484] on button "Suivant" at bounding box center [438, 487] width 238 height 51
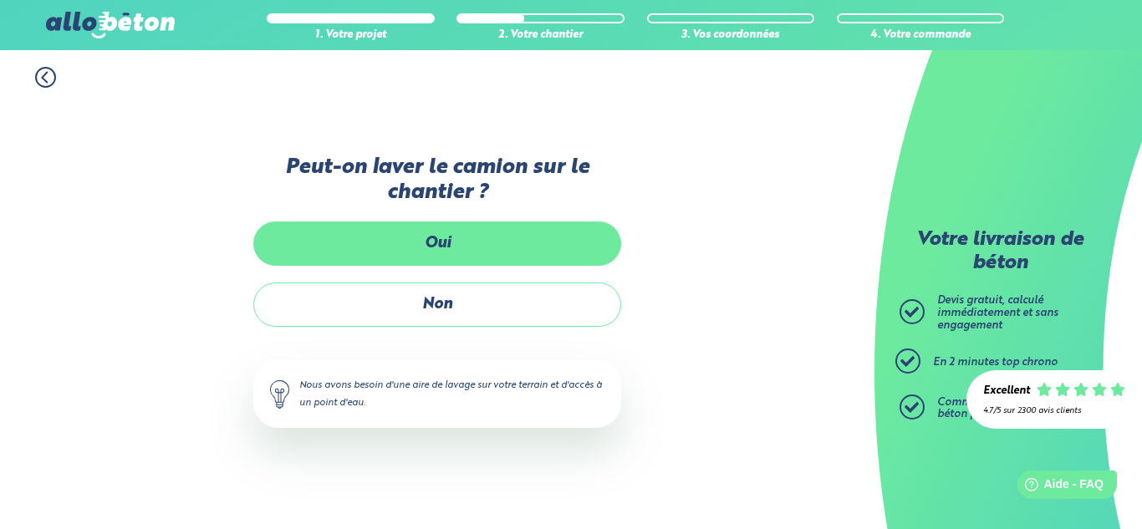
click at [483, 249] on label "Oui" at bounding box center [437, 244] width 368 height 44
click at [0, 0] on input "Oui" at bounding box center [0, 0] width 0 height 0
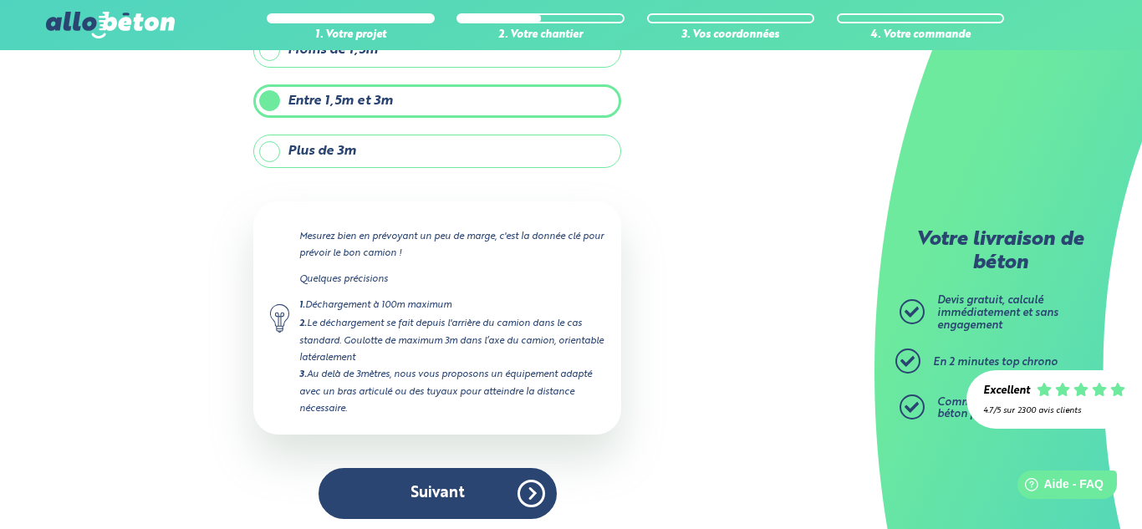
scroll to position [151, 0]
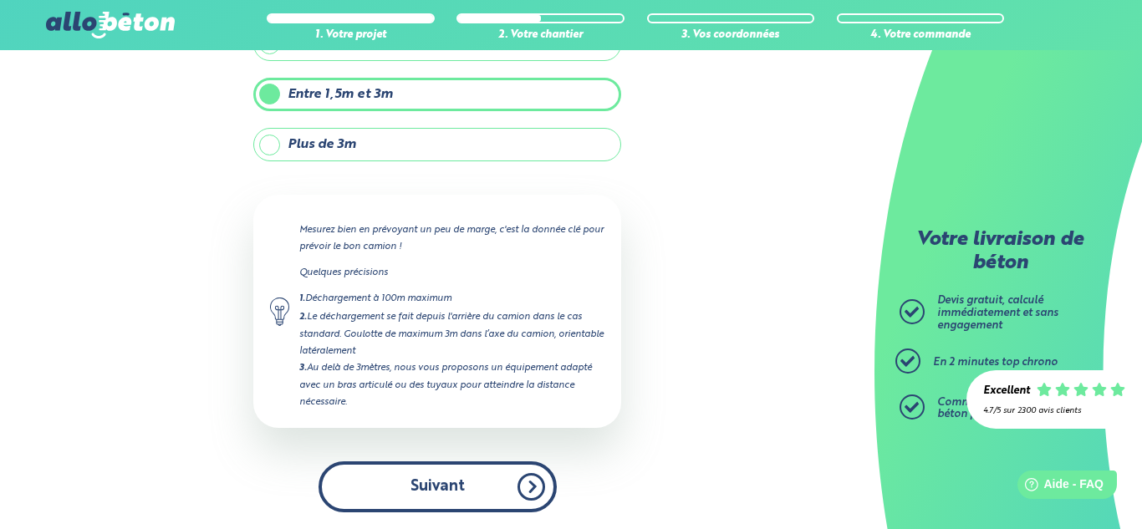
click at [478, 474] on button "Suivant" at bounding box center [438, 487] width 238 height 51
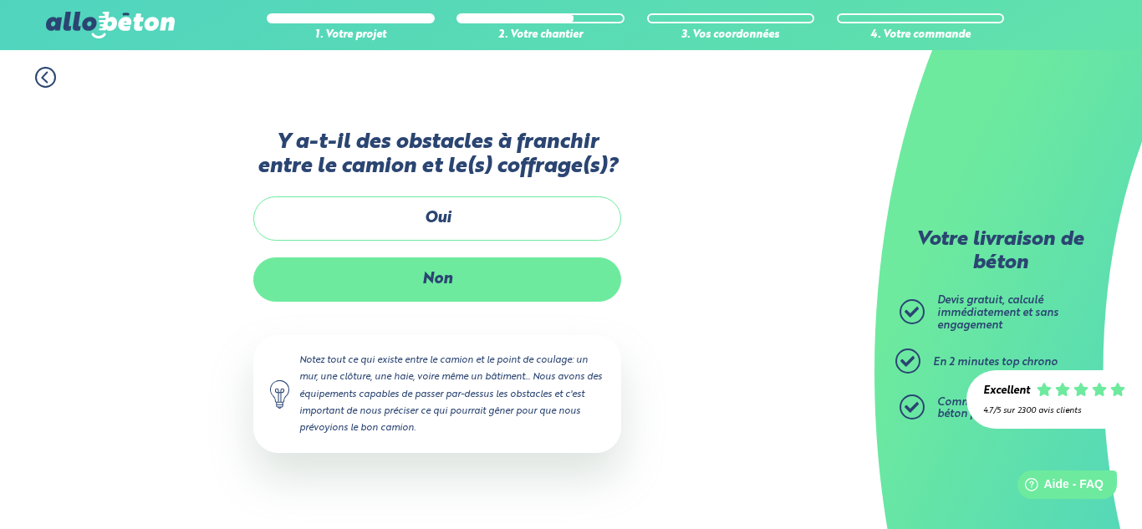
click at [523, 292] on label "Non" at bounding box center [437, 280] width 368 height 44
click at [0, 0] on input "Non" at bounding box center [0, 0] width 0 height 0
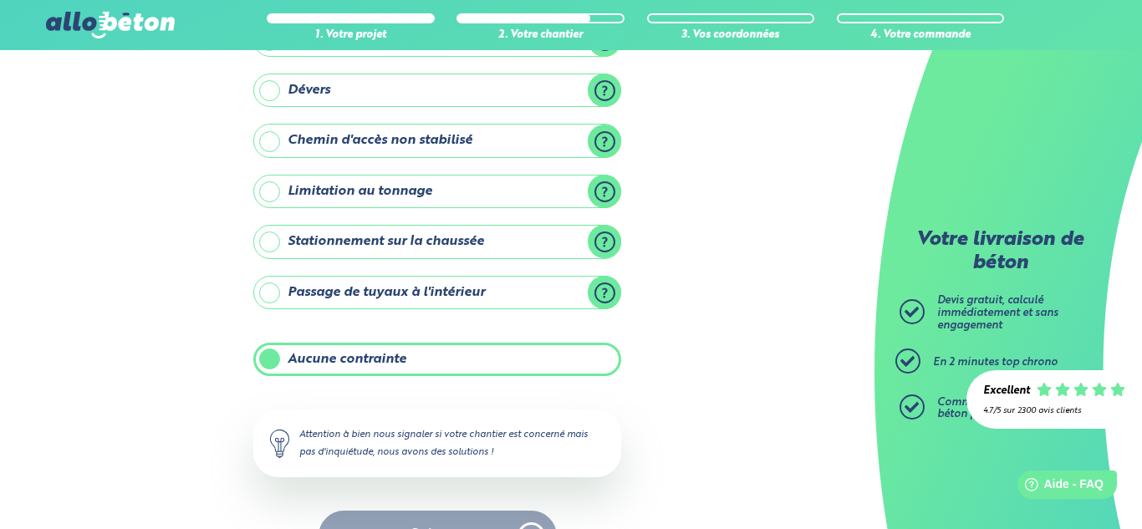
scroll to position [246, 0]
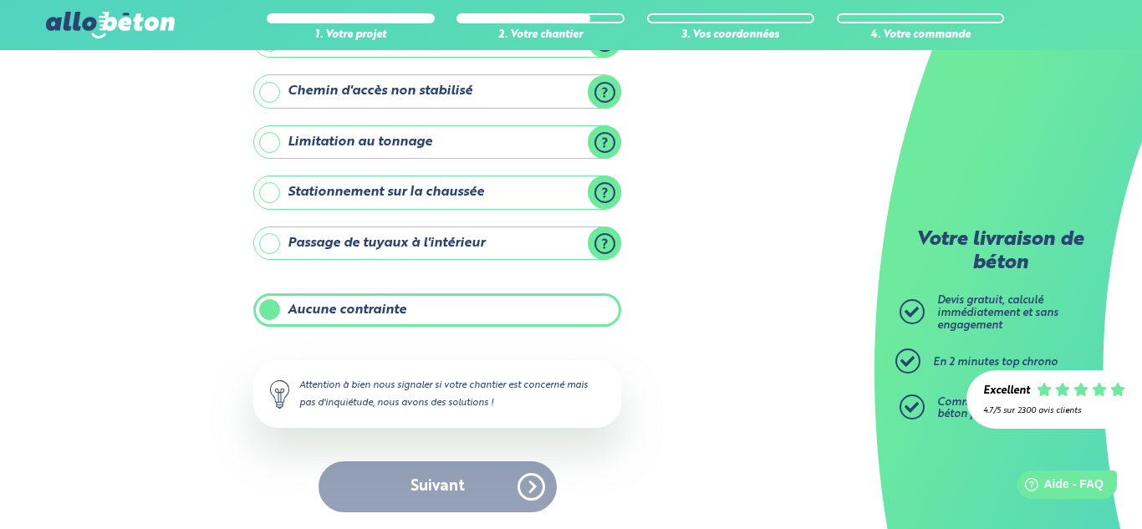
click at [455, 474] on div "Suivant" at bounding box center [437, 487] width 368 height 51
click at [457, 312] on label "Aucune contrainte" at bounding box center [437, 310] width 368 height 33
click at [0, 0] on input "Aucune contrainte" at bounding box center [0, 0] width 0 height 0
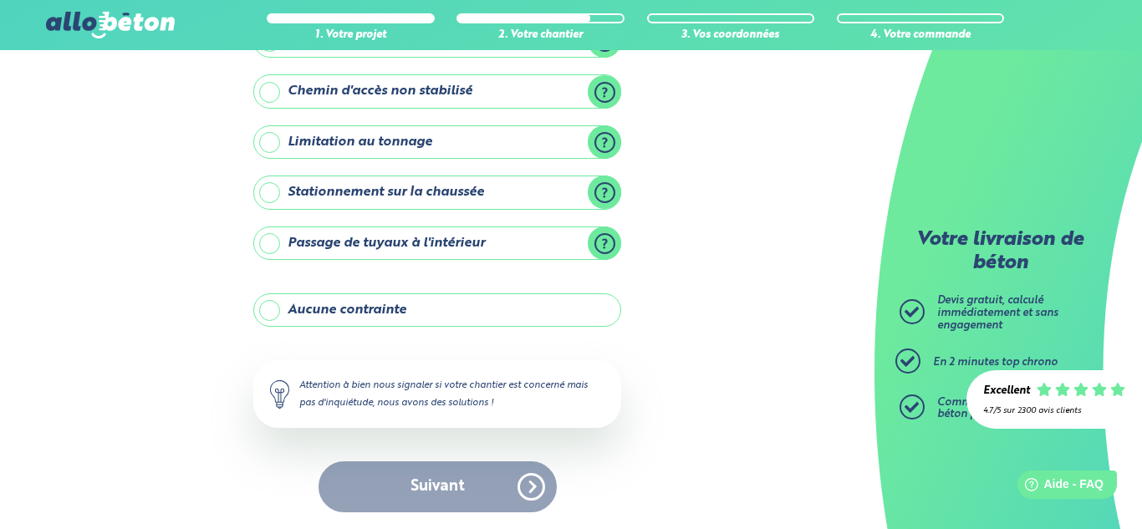
click at [458, 311] on label "Aucune contrainte" at bounding box center [437, 310] width 368 height 33
click at [0, 0] on input "Aucune contrainte" at bounding box center [0, 0] width 0 height 0
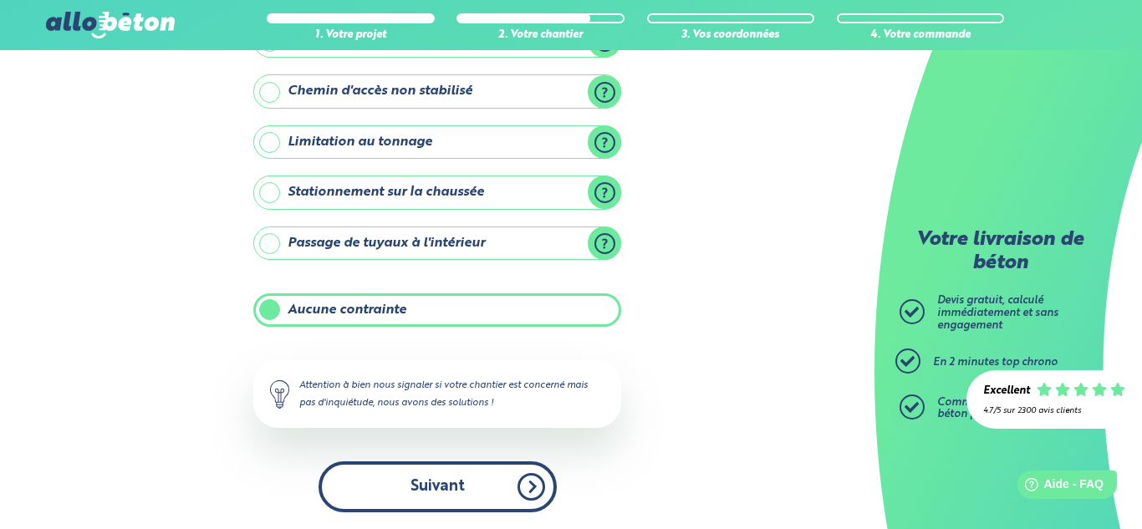
click at [448, 479] on button "Suivant" at bounding box center [438, 487] width 238 height 51
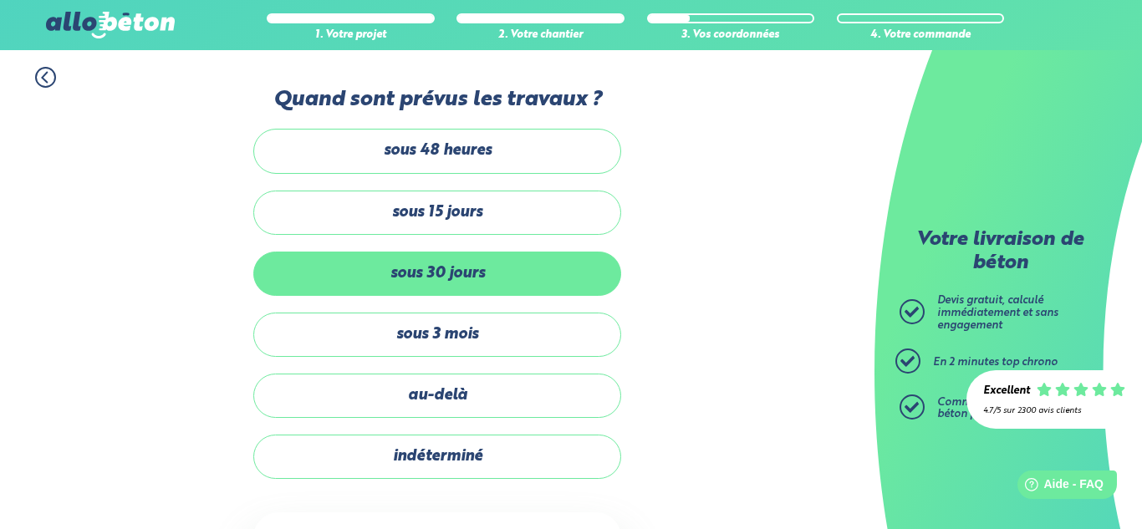
click at [489, 273] on label "sous 30 jours" at bounding box center [437, 274] width 368 height 44
click at [0, 0] on input "sous 30 jours" at bounding box center [0, 0] width 0 height 0
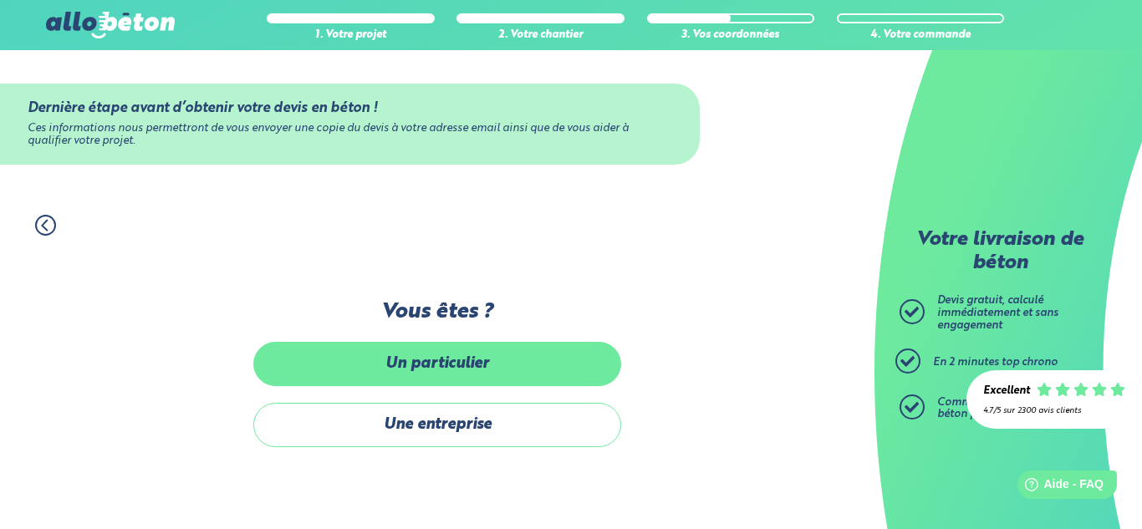
click at [492, 366] on label "Un particulier" at bounding box center [437, 364] width 368 height 44
click at [0, 0] on input "Un particulier" at bounding box center [0, 0] width 0 height 0
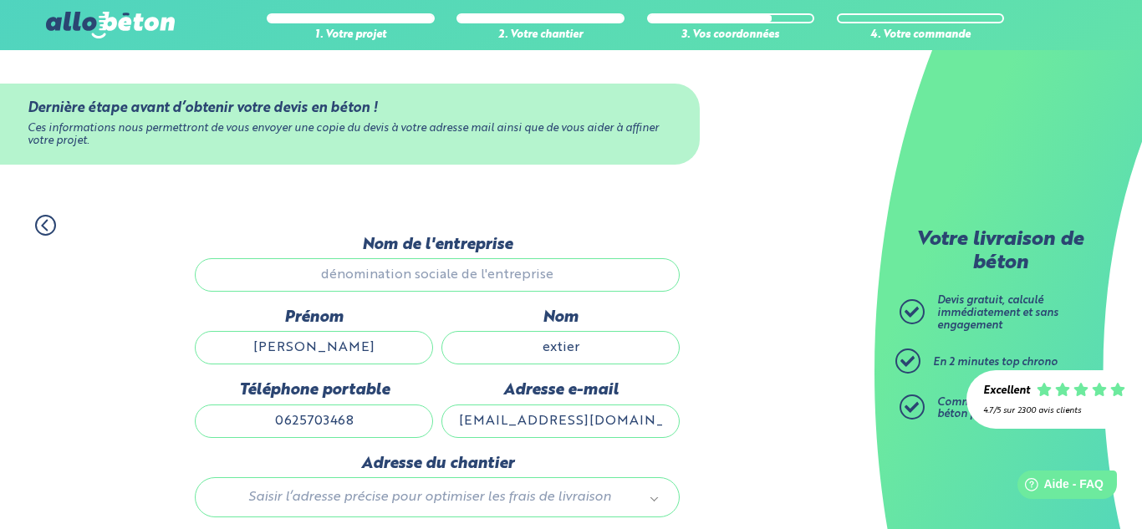
click at [465, 276] on input "Nom de l'entreprise" at bounding box center [437, 274] width 485 height 33
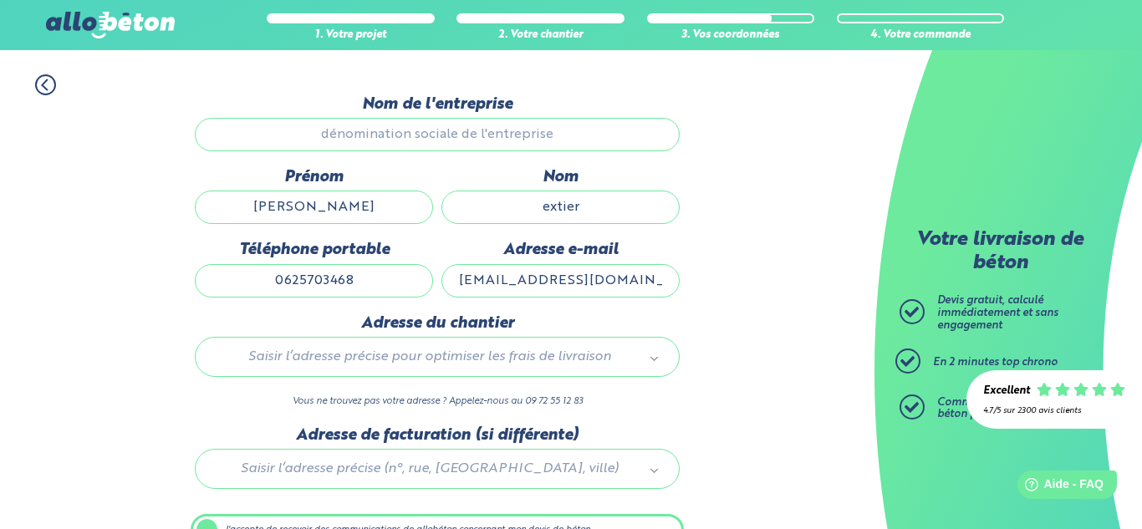
scroll to position [145, 0]
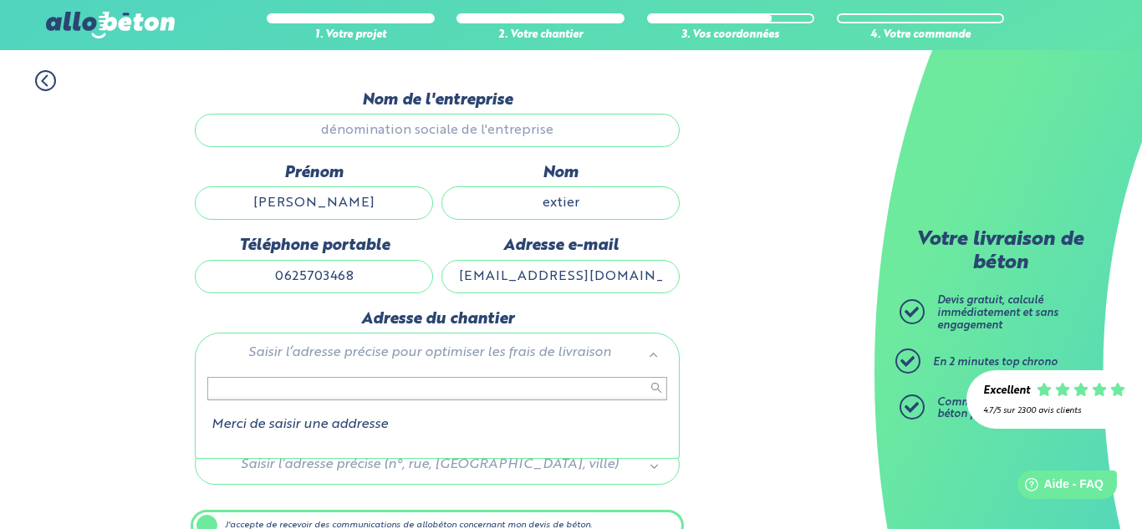
type input "x"
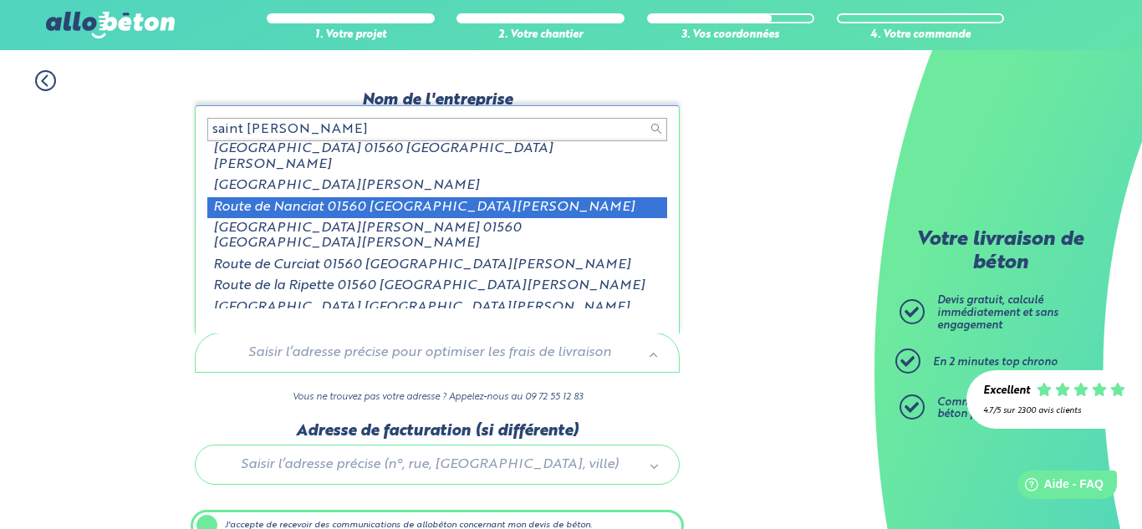
scroll to position [0, 0]
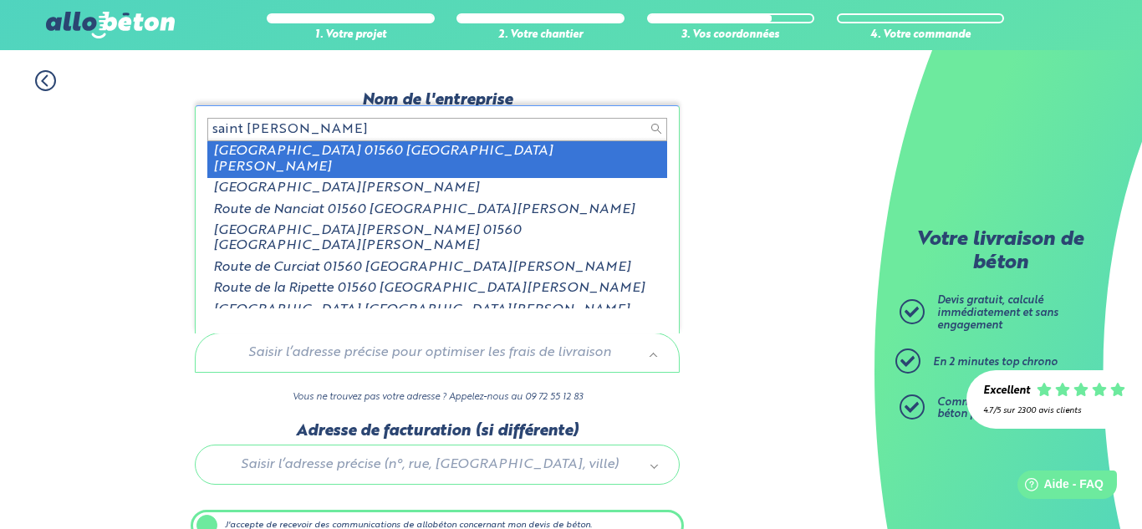
type input "saint nizier le bou"
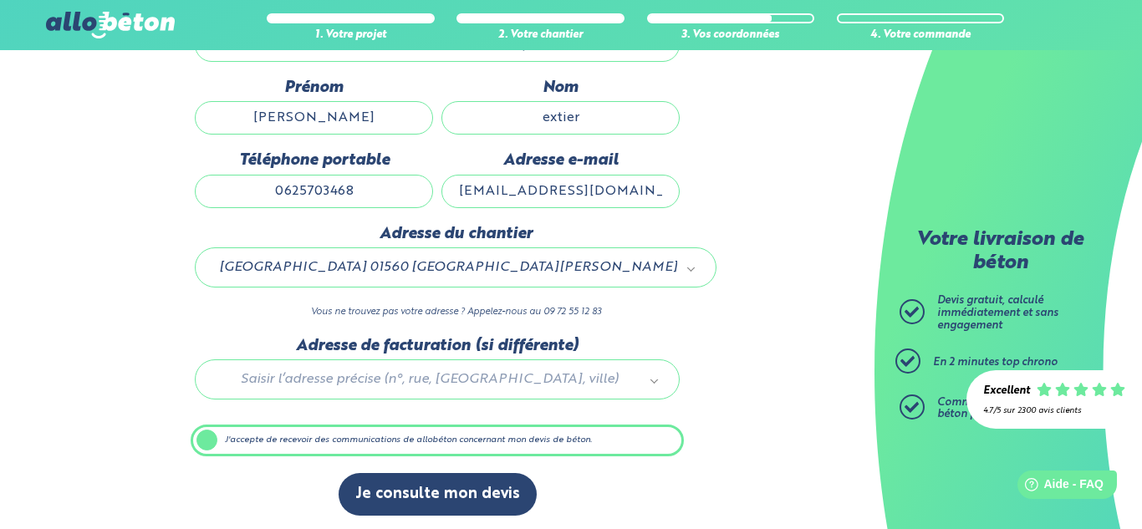
scroll to position [233, 0]
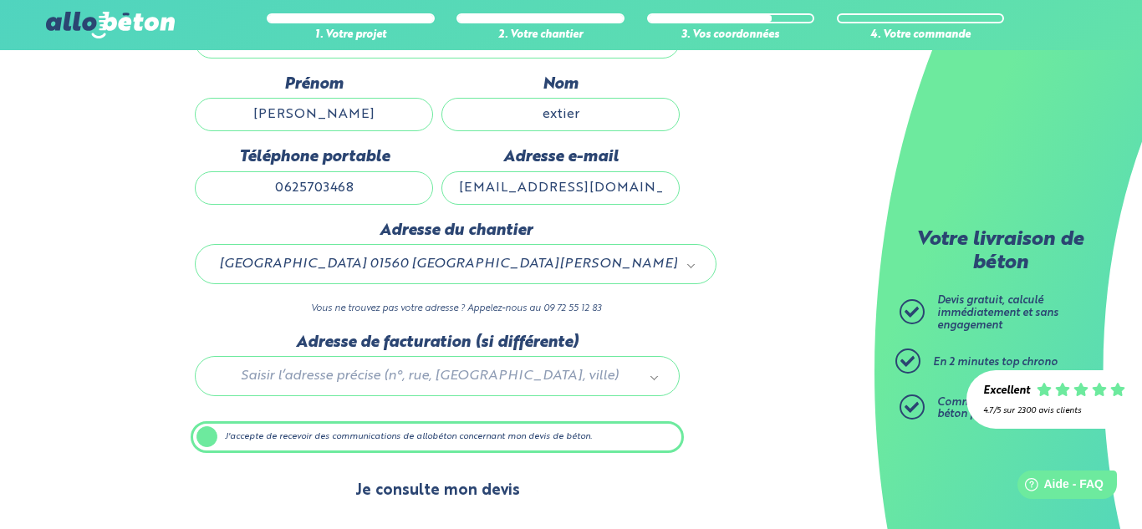
click at [470, 495] on button "Je consulte mon devis" at bounding box center [438, 491] width 198 height 43
